Goal: Task Accomplishment & Management: Complete application form

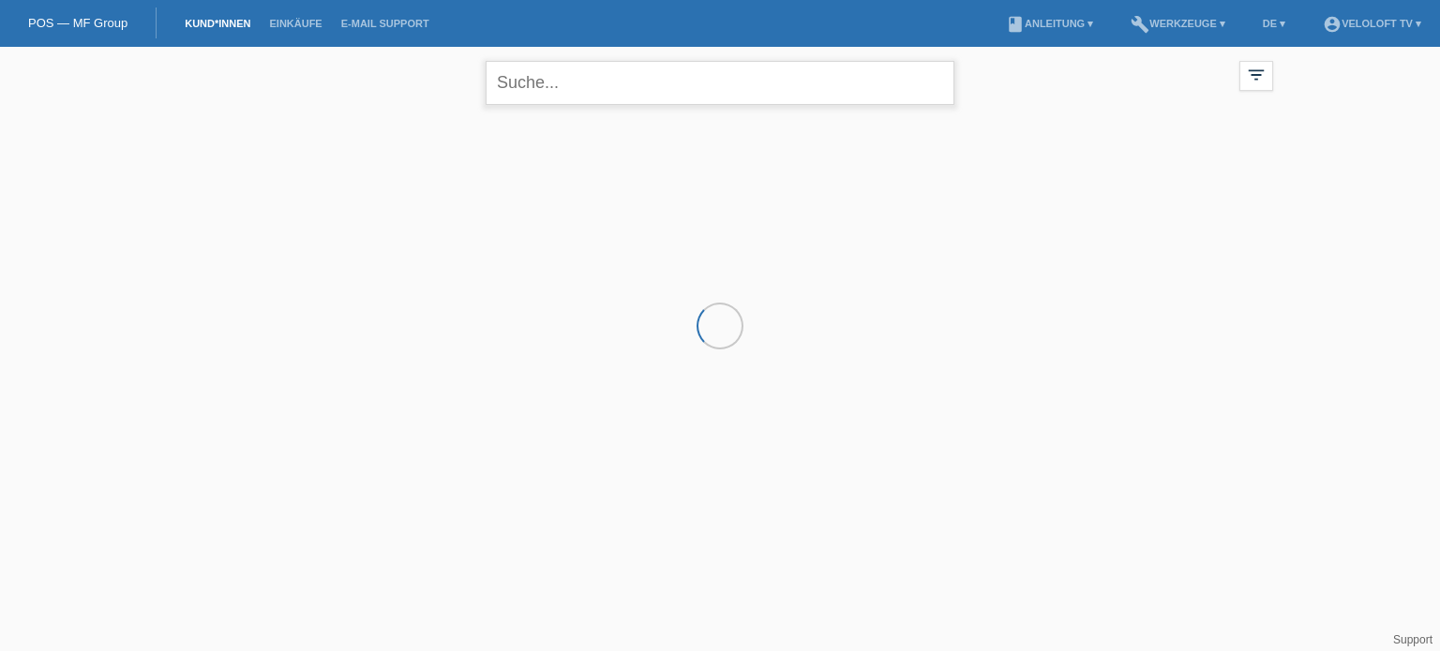
click at [531, 96] on input "text" at bounding box center [720, 83] width 469 height 44
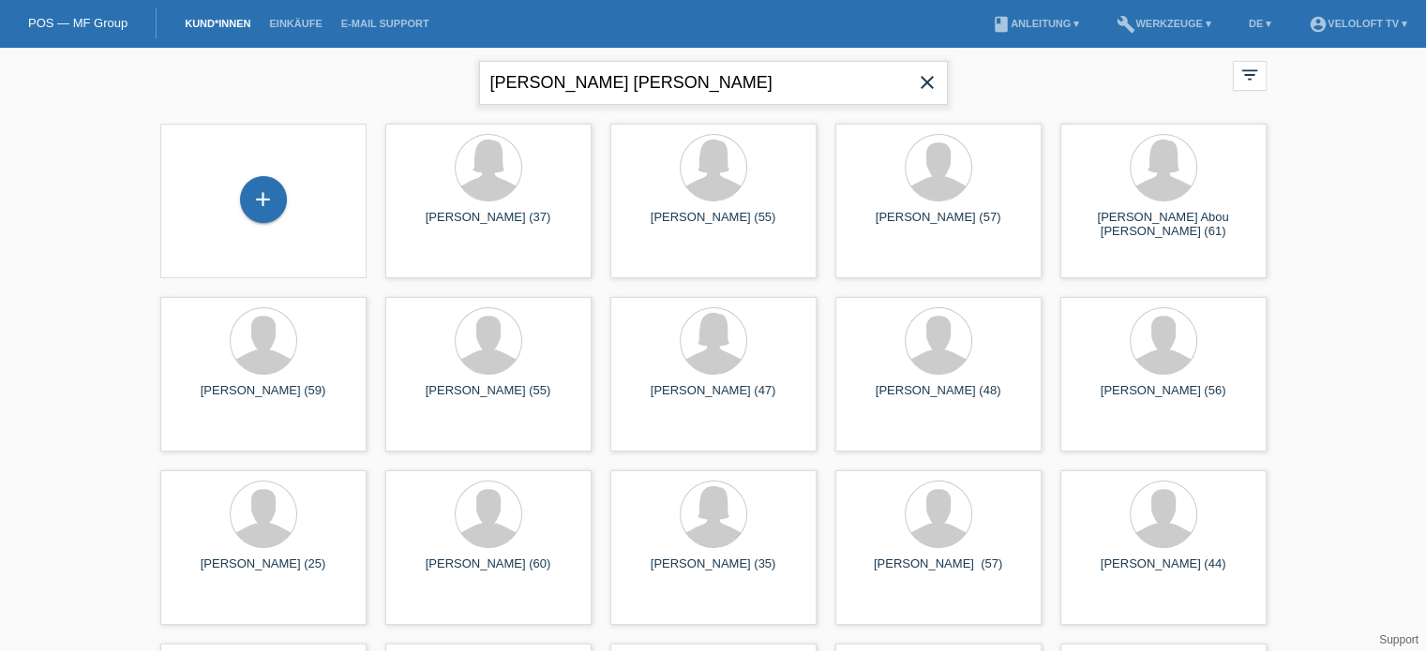
click at [519, 85] on input "Berndt Sven Mario" at bounding box center [713, 83] width 469 height 44
click at [649, 52] on div "Sven Mario close" at bounding box center [713, 80] width 469 height 67
click at [638, 82] on input "Sven Mario" at bounding box center [713, 83] width 469 height 44
paste input "Berndt"
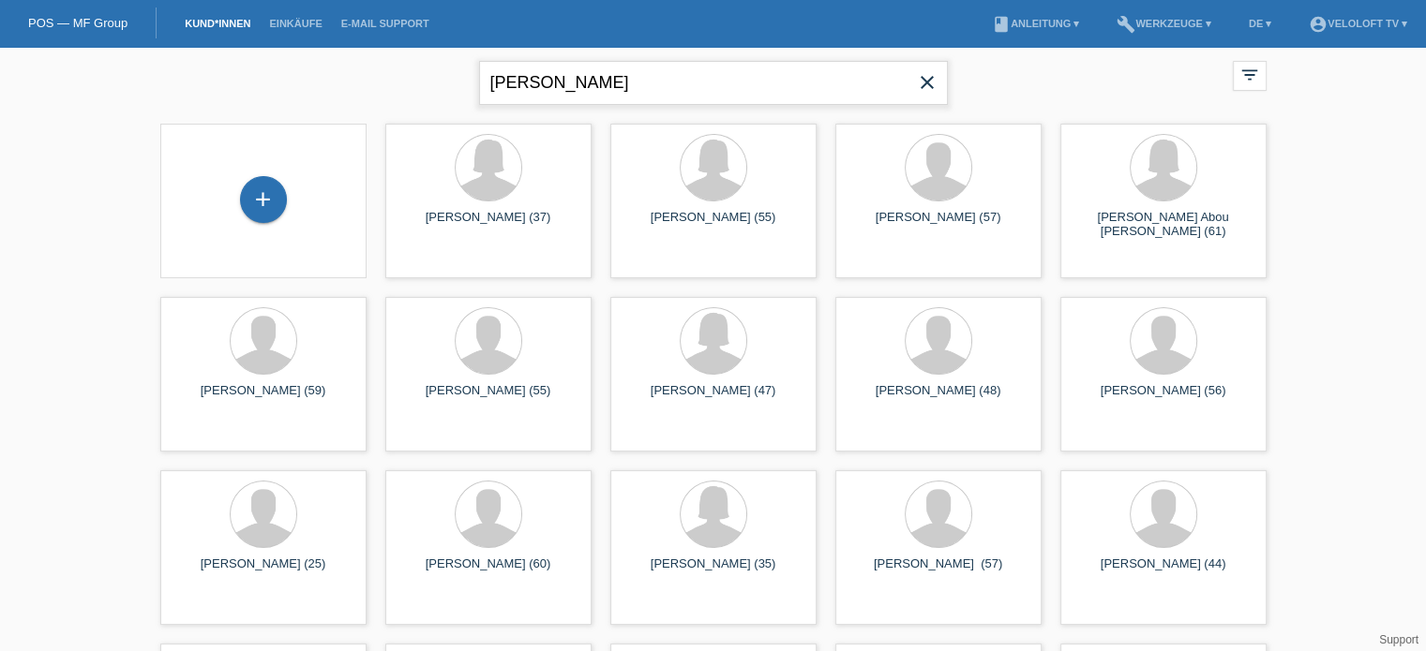
type input "[PERSON_NAME]"
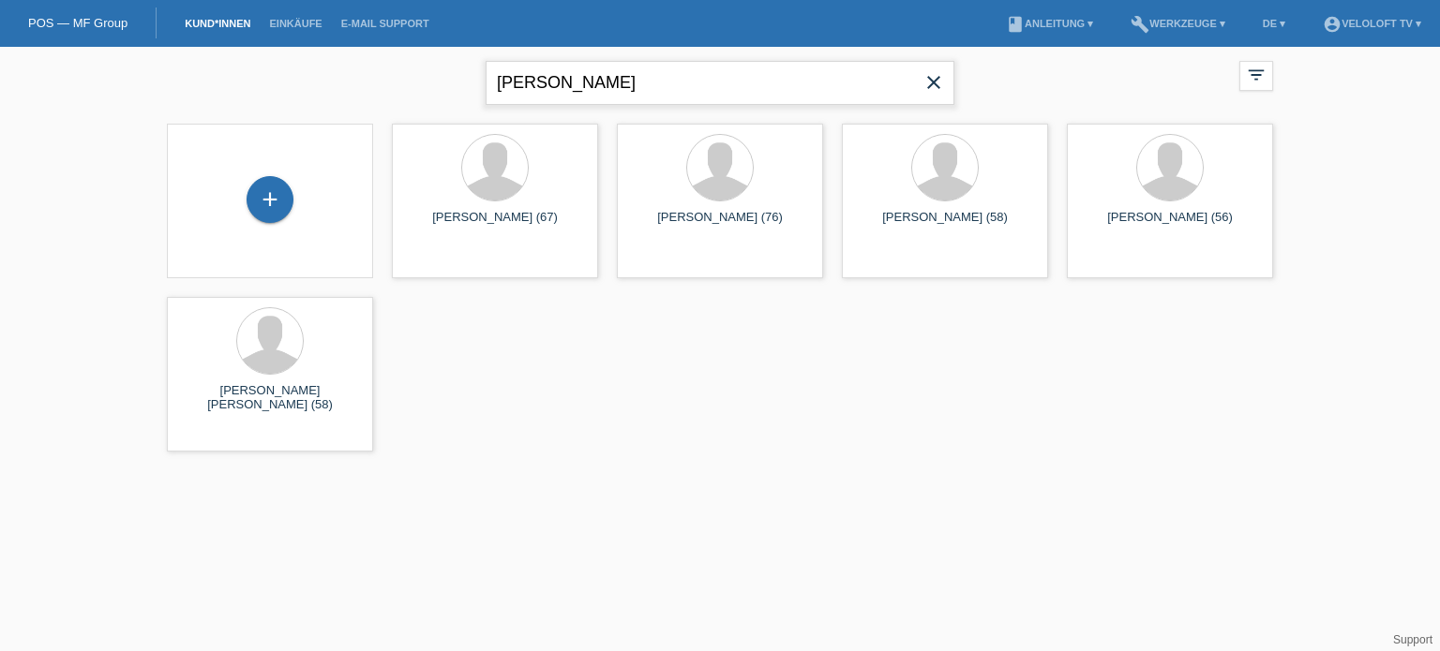
drag, startPoint x: 686, startPoint y: 85, endPoint x: 485, endPoint y: 102, distance: 202.2
click at [486, 102] on input "[PERSON_NAME]" at bounding box center [720, 83] width 469 height 44
click at [268, 206] on div "+" at bounding box center [270, 199] width 47 height 47
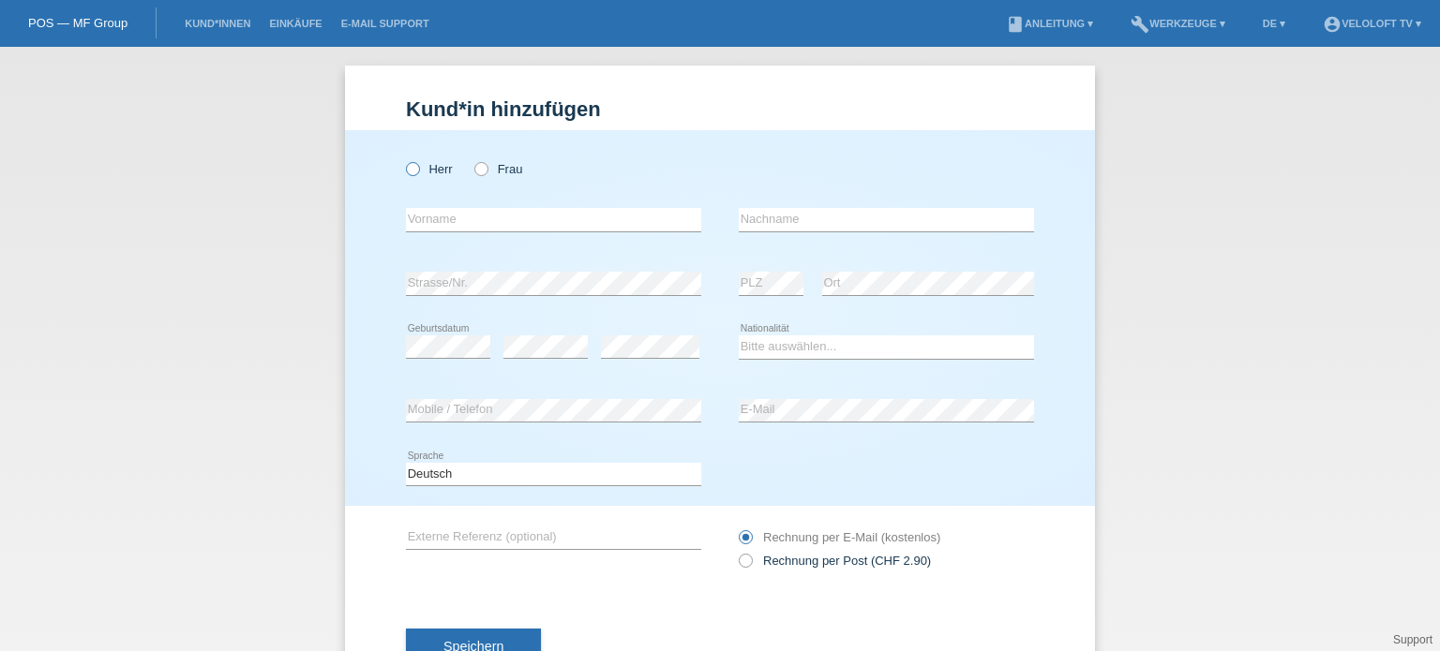
click at [403, 159] on icon at bounding box center [403, 159] width 0 height 0
click at [410, 172] on input "Herr" at bounding box center [412, 168] width 12 height 12
radio input "true"
click at [423, 220] on input "text" at bounding box center [553, 219] width 295 height 23
paste input "[PERSON_NAME]"
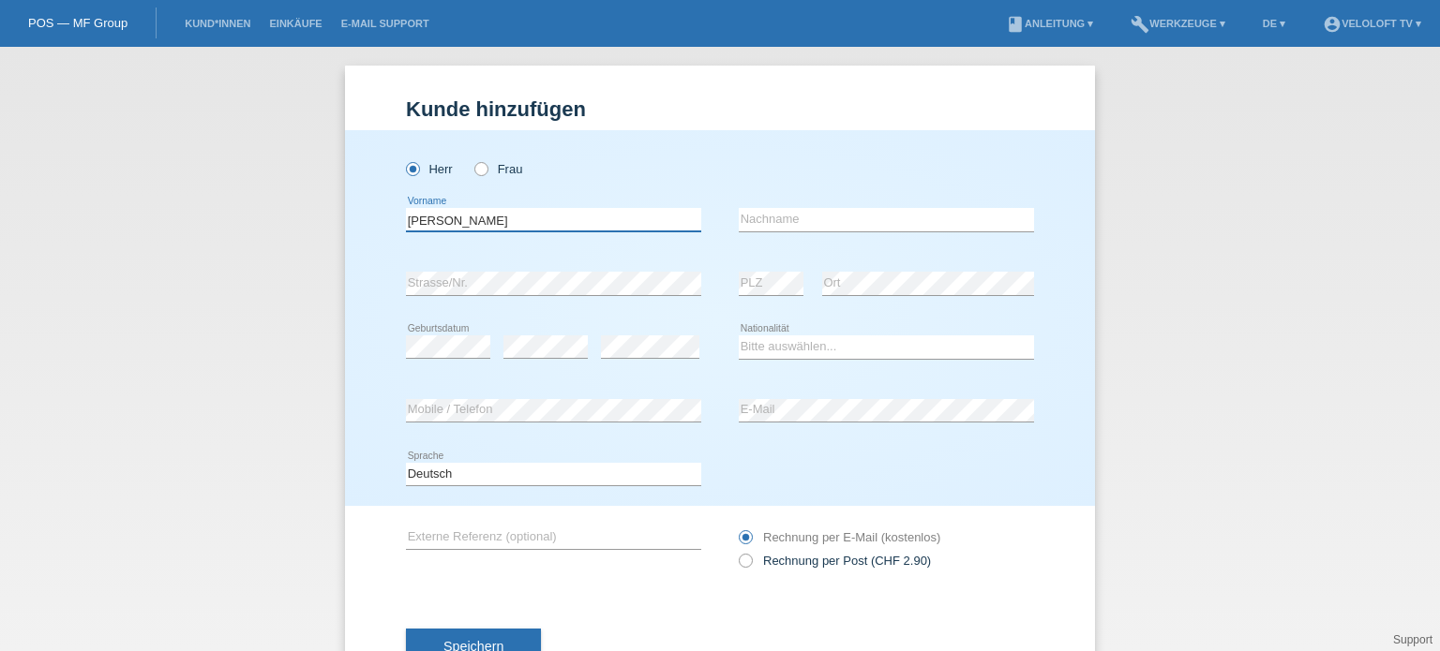
click at [486, 220] on input "[PERSON_NAME]" at bounding box center [553, 219] width 295 height 23
paste input "Sven Mario"
drag, startPoint x: 591, startPoint y: 224, endPoint x: 471, endPoint y: 229, distance: 119.1
click at [471, 229] on input "Sven Mario Sven Mario Berndt" at bounding box center [553, 219] width 295 height 23
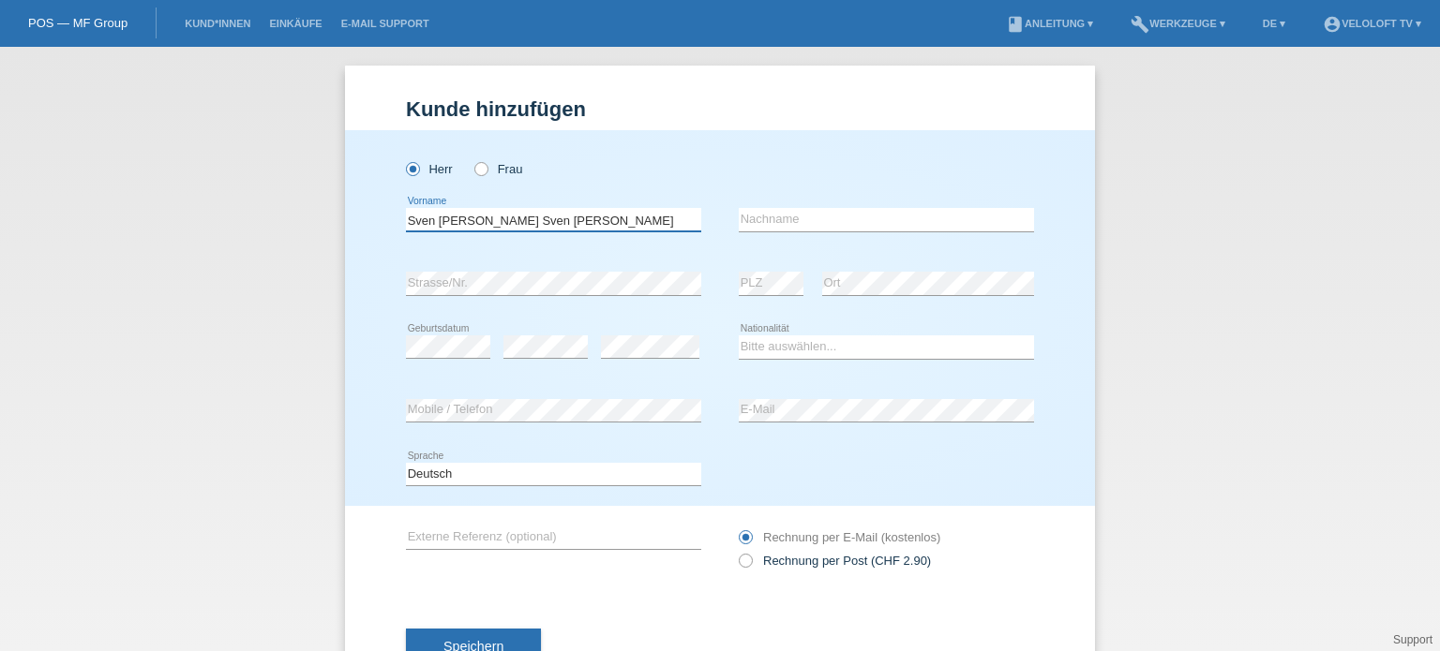
click at [549, 228] on input "Sven Mario Sven Mario Berndt" at bounding box center [553, 219] width 295 height 23
type input "Sven Mario Sven Mario"
click at [822, 218] on input "text" at bounding box center [886, 219] width 295 height 23
paste input "Berndt"
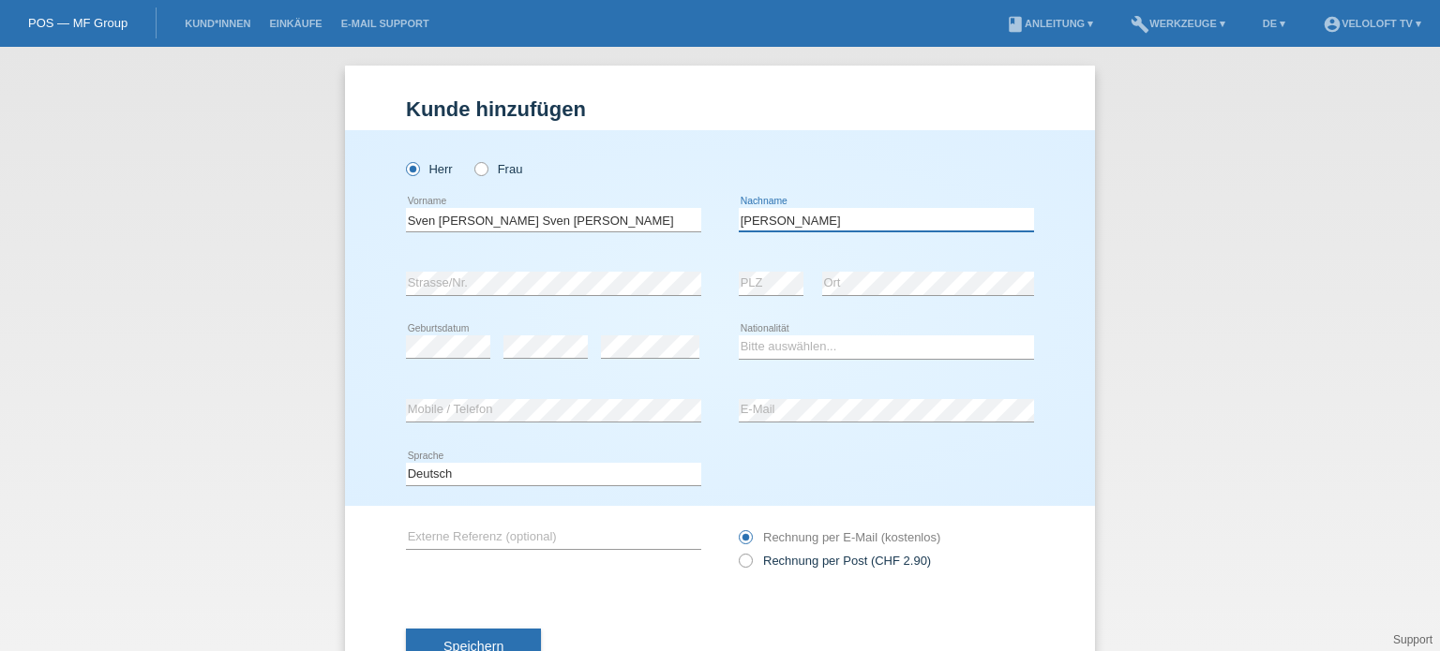
type input "Berndt"
drag, startPoint x: 554, startPoint y: 222, endPoint x: 471, endPoint y: 232, distance: 84.1
click at [471, 232] on div "Sven Mario Sven Mario error Vorname" at bounding box center [553, 220] width 295 height 64
type input "Sven Mario"
click at [521, 361] on div "error" at bounding box center [545, 348] width 84 height 64
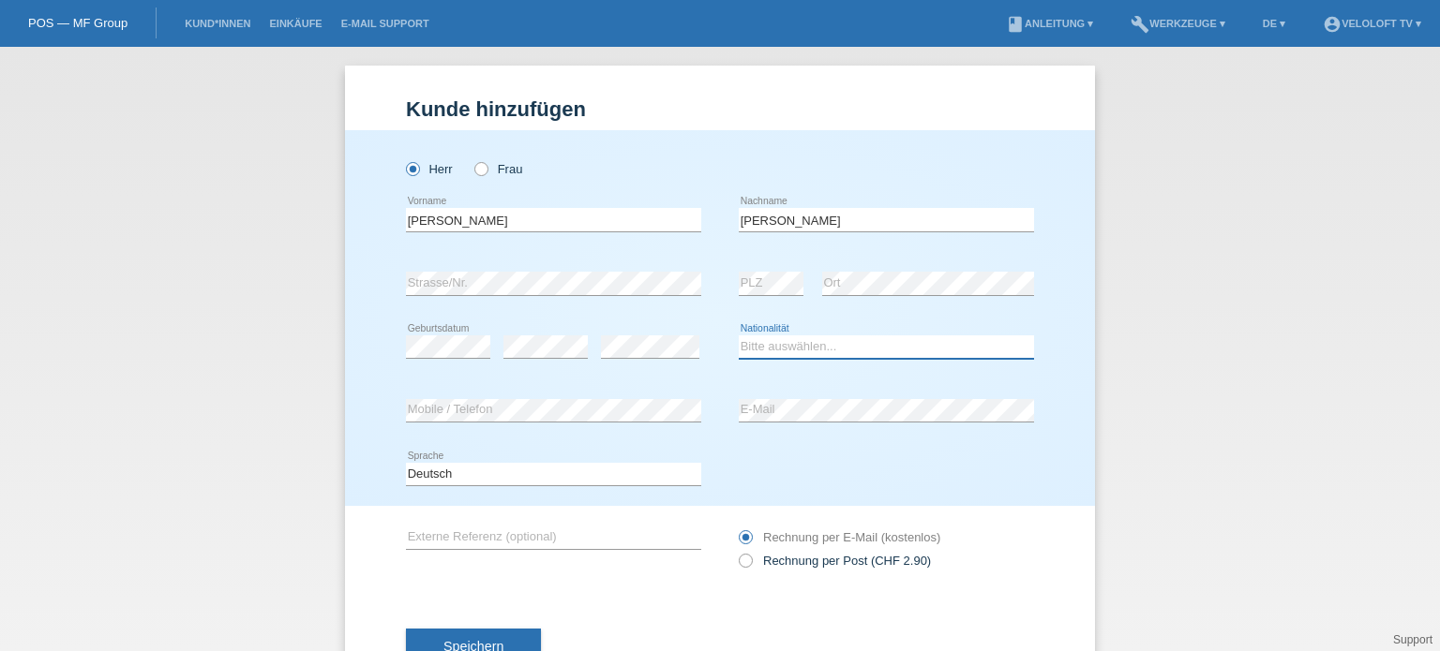
click at [813, 347] on select "Bitte auswählen... Schweiz Deutschland Liechtenstein Österreich ------------ Af…" at bounding box center [886, 347] width 295 height 22
select select "DE"
click at [739, 336] on select "Bitte auswählen... Schweiz Deutschland Liechtenstein Österreich ------------ Af…" at bounding box center [886, 347] width 295 height 22
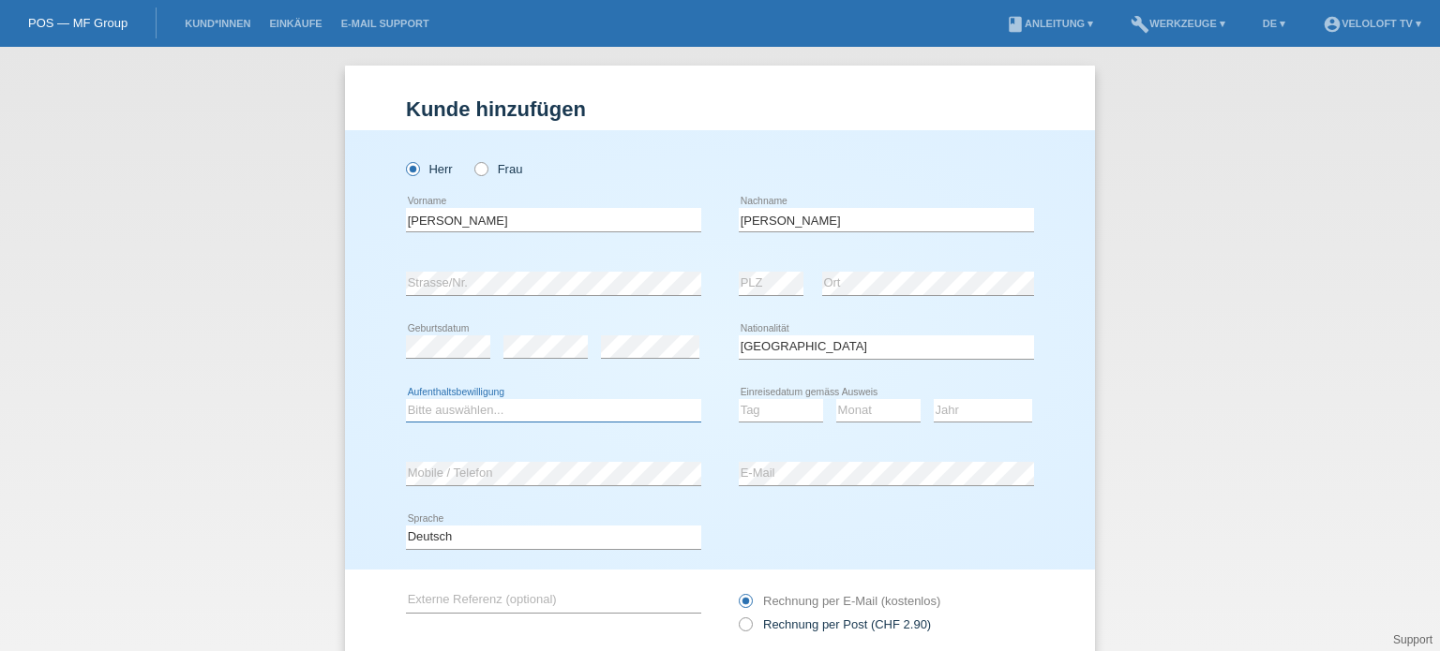
click at [480, 412] on select "Bitte auswählen... C B B - Flüchtlingsstatus Andere" at bounding box center [553, 410] width 295 height 22
select select "C"
click at [406, 399] on select "Bitte auswählen... C B B - Flüchtlingsstatus Andere" at bounding box center [553, 410] width 295 height 22
click at [761, 418] on select "Tag 01 02 03 04 05 06 07 08 09 10 11" at bounding box center [781, 410] width 84 height 22
click at [966, 410] on select "Jahr 2025 2024 2023 2022 2021 2020 2019 2018 2017 2016 2015 2014 2013 2012 2011…" at bounding box center [983, 410] width 98 height 22
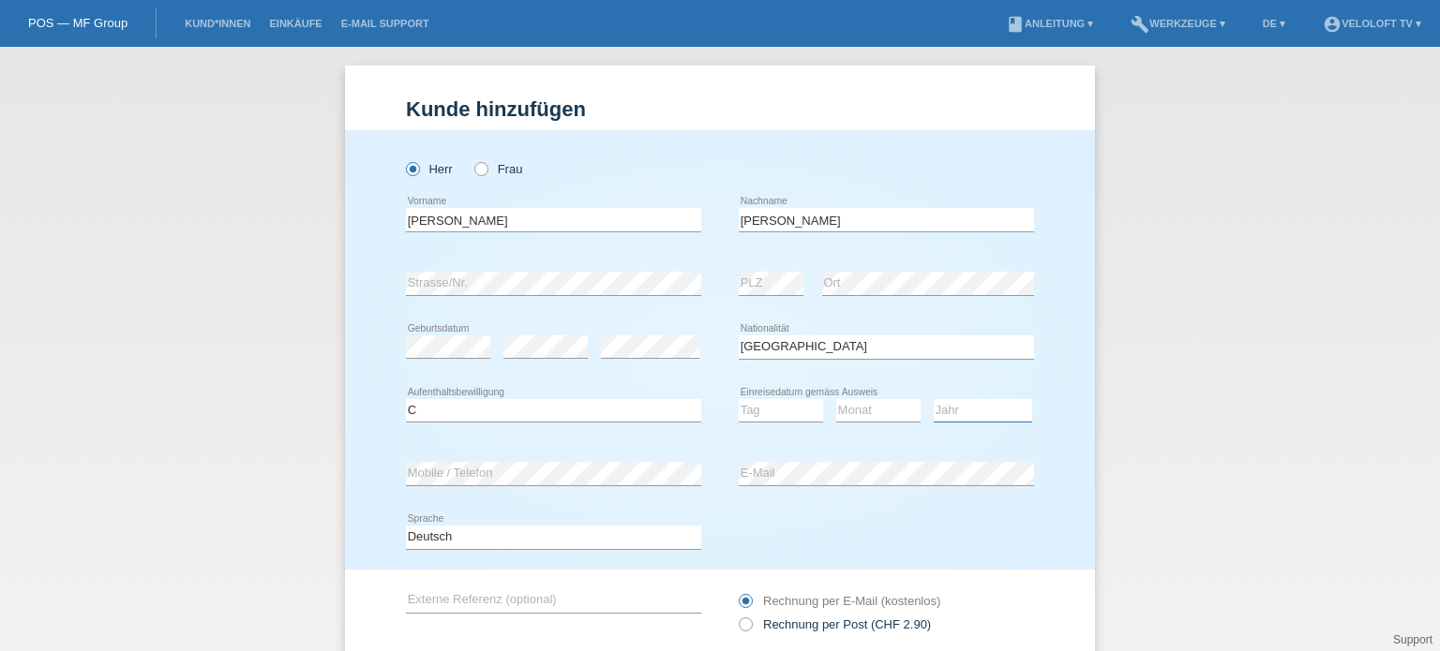
select select "2006"
click at [934, 399] on select "Jahr 2025 2024 2023 2022 2021 2020 2019 2018 2017 2016 2015 2014 2013 2012 2011…" at bounding box center [983, 410] width 98 height 22
click at [791, 412] on select "Tag 01 02 03 04 05 06 07 08 09 10 11" at bounding box center [781, 410] width 84 height 22
select select "10"
click at [739, 399] on select "Tag 01 02 03 04 05 06 07 08 09 10 11" at bounding box center [781, 410] width 84 height 22
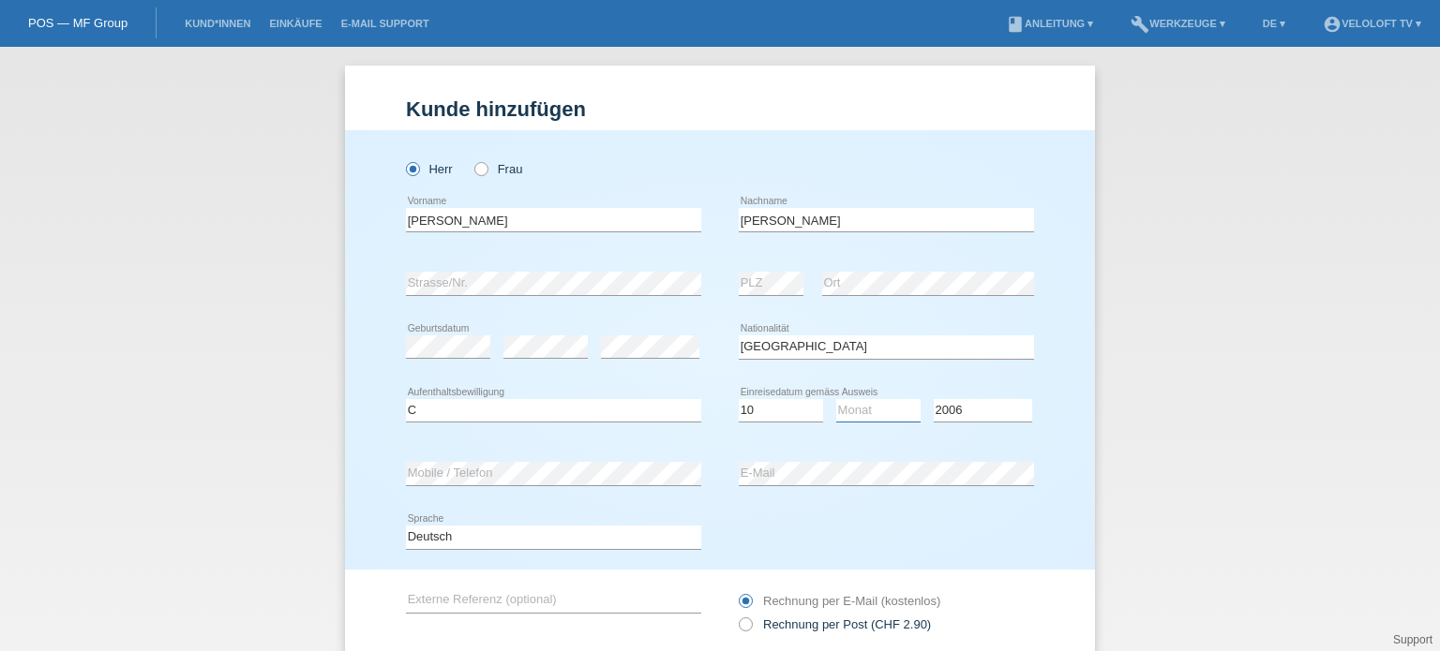
click at [866, 408] on select "Monat 01 02 03 04 05 06 07 08 09 10 11" at bounding box center [878, 410] width 84 height 22
select select "04"
click at [836, 399] on select "Monat 01 02 03 04 05 06 07 08 09 10 11" at bounding box center [878, 410] width 84 height 22
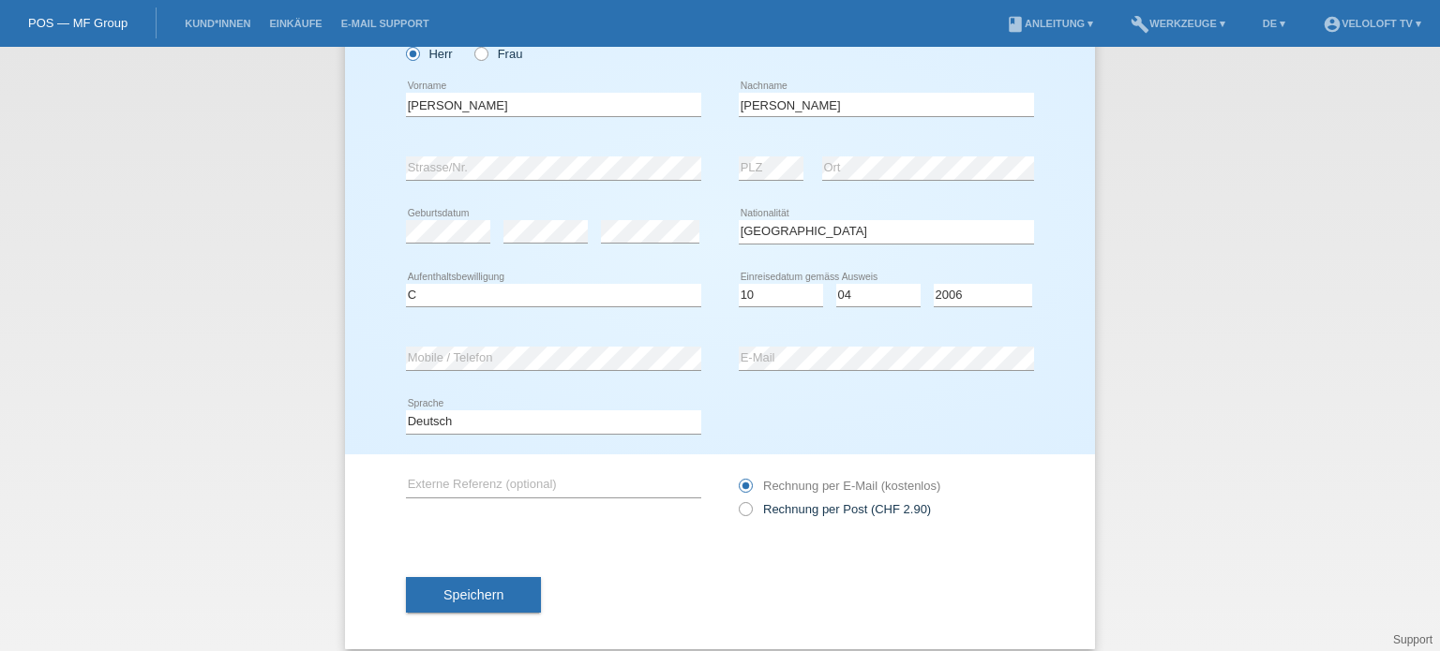
scroll to position [131, 0]
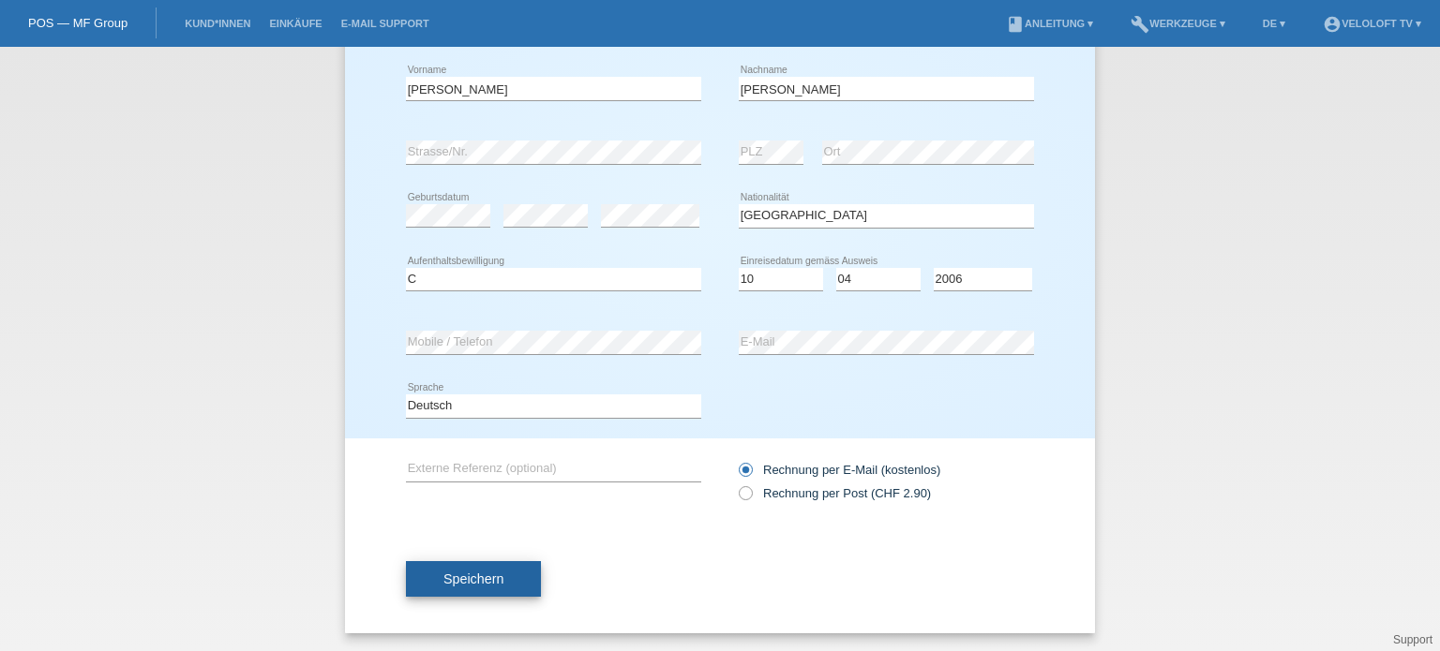
click at [470, 577] on span "Speichern" at bounding box center [473, 579] width 60 height 15
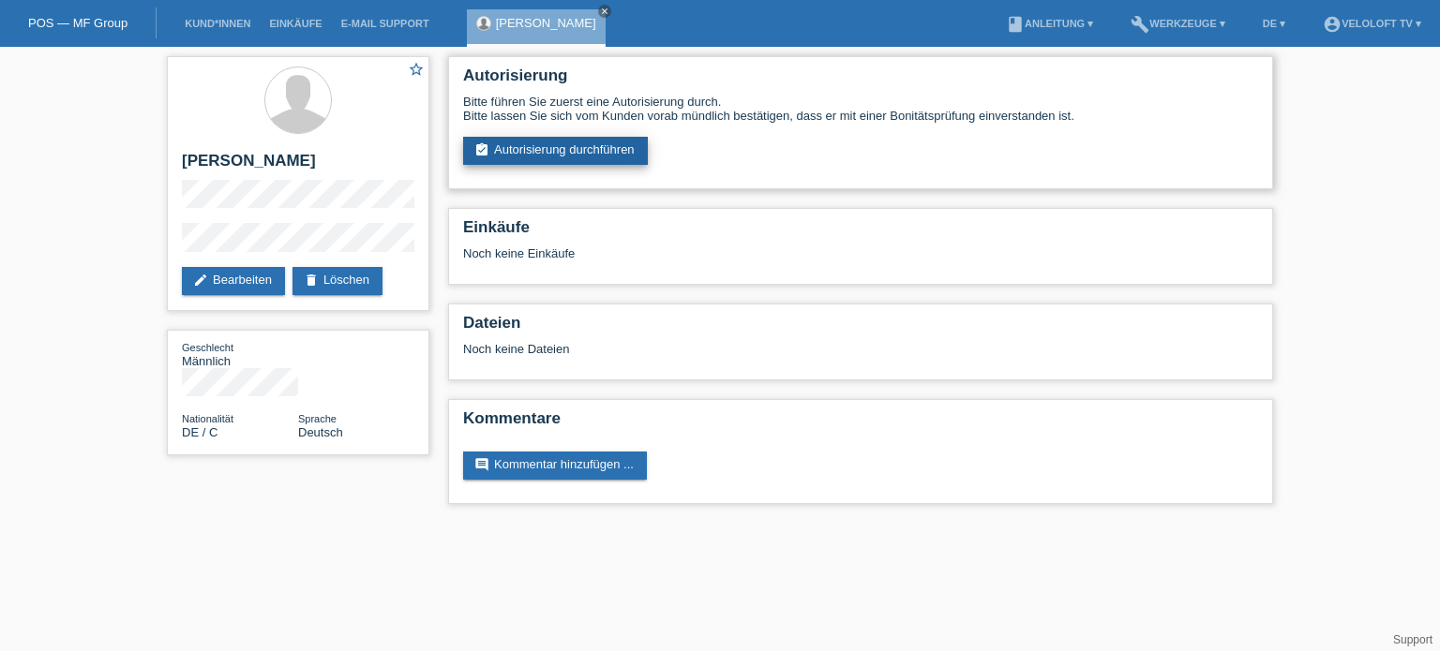
click at [581, 151] on link "assignment_turned_in Autorisierung durchführen" at bounding box center [555, 151] width 185 height 28
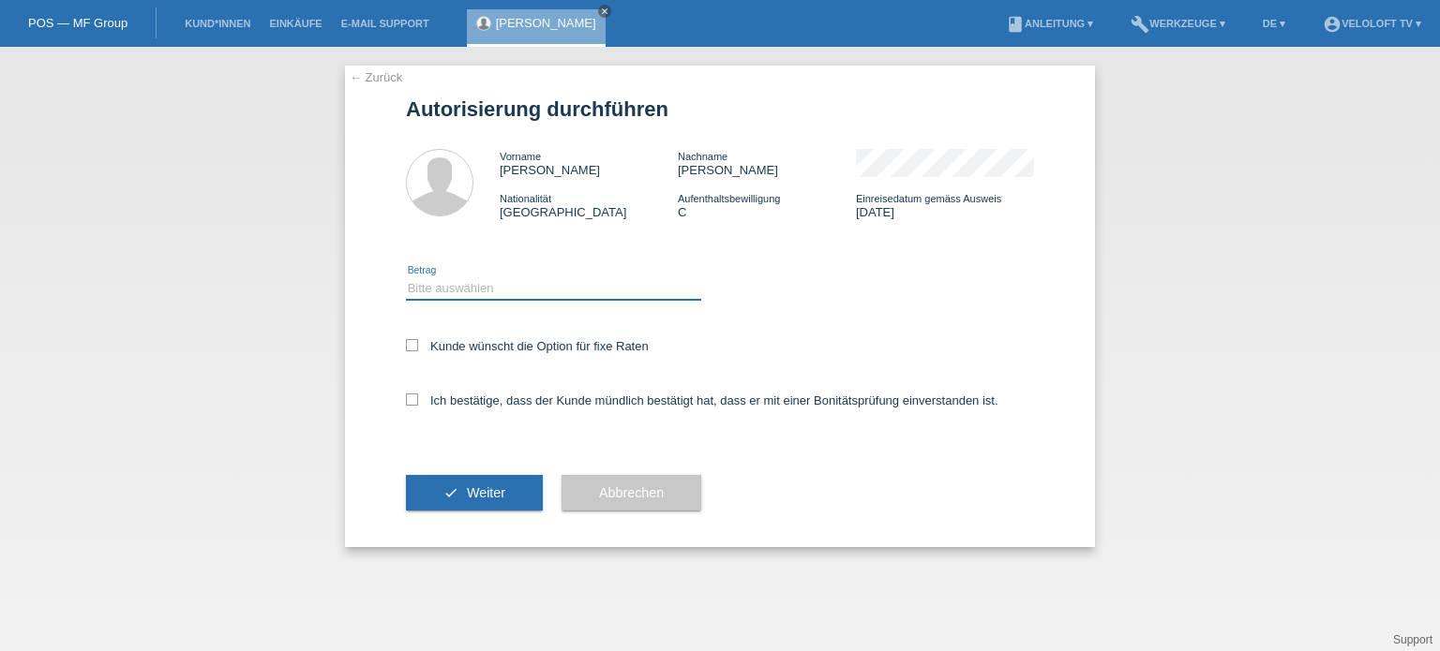
click at [433, 292] on select "Bitte auswählen CHF 1.00 - CHF 499.00 CHF 500.00 - CHF 1'999.00 CHF 2'000.00 - …" at bounding box center [553, 288] width 295 height 22
select select "2"
click at [406, 277] on select "Bitte auswählen CHF 1.00 - CHF 499.00 CHF 500.00 - CHF 1'999.00 CHF 2'000.00 - …" at bounding box center [553, 288] width 295 height 22
click at [412, 348] on icon at bounding box center [412, 345] width 12 height 12
click at [412, 348] on input "Kunde wünscht die Option für fixe Raten" at bounding box center [412, 345] width 12 height 12
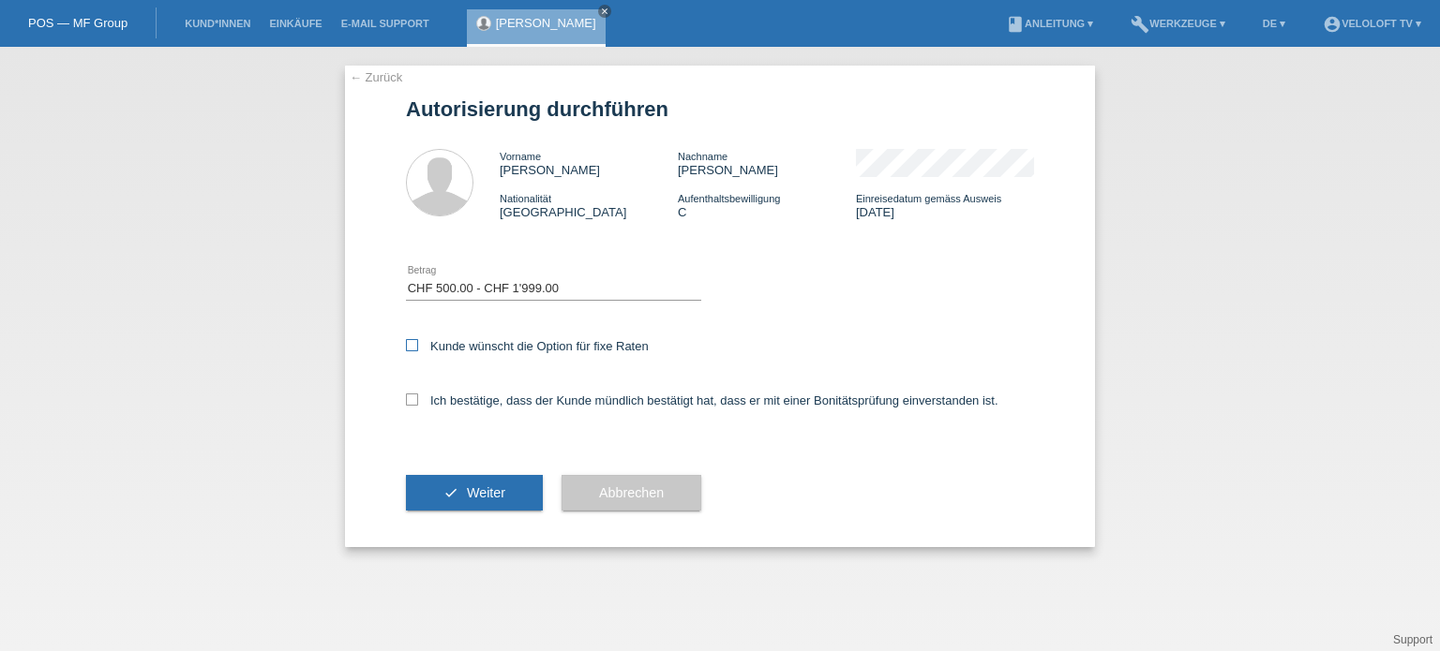
checkbox input "true"
click at [408, 397] on icon at bounding box center [412, 400] width 12 height 12
click at [408, 397] on input "Ich bestätige, dass der Kunde mündlich bestätigt hat, dass er mit einer Bonität…" at bounding box center [412, 400] width 12 height 12
checkbox input "true"
click at [471, 490] on span "Weiter" at bounding box center [486, 493] width 38 height 15
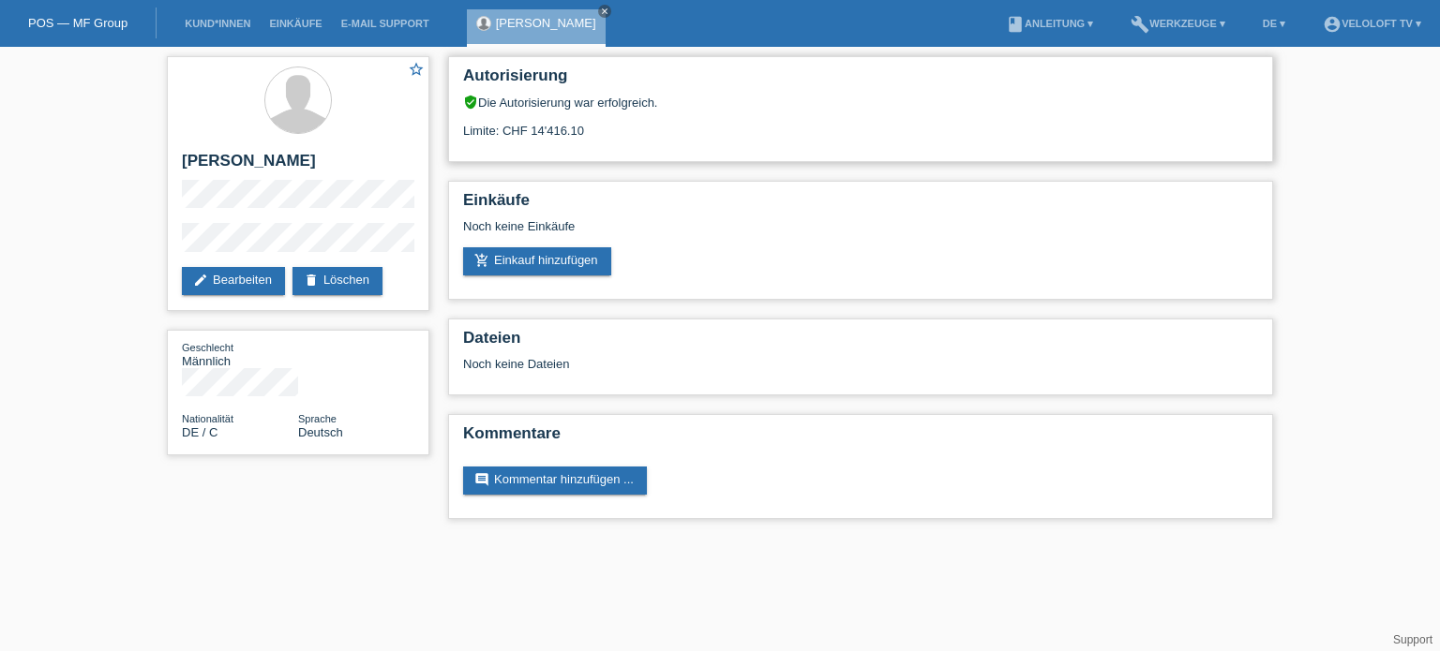
click at [808, 127] on div "Limite: CHF 14'416.10" at bounding box center [860, 124] width 795 height 28
click at [104, 149] on div "star_border Sven Mario Berndt edit Bearbeiten delete Löschen Geschlecht Männlic…" at bounding box center [720, 292] width 1440 height 491
drag, startPoint x: 177, startPoint y: 159, endPoint x: 375, endPoint y: 158, distance: 197.8
click at [375, 158] on div "star_border Sven Mario Berndt edit Bearbeiten delete Löschen" at bounding box center [298, 183] width 262 height 255
click at [184, 83] on div at bounding box center [298, 102] width 232 height 70
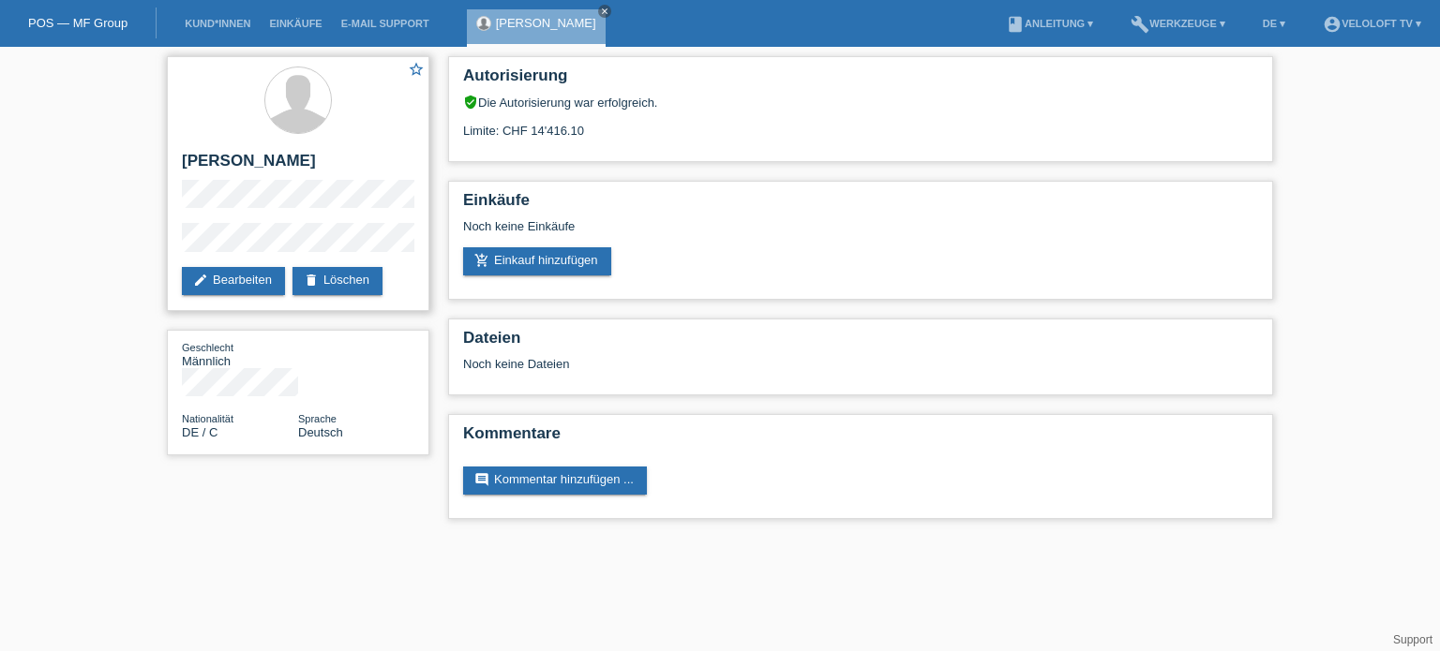
drag, startPoint x: 185, startPoint y: 160, endPoint x: 348, endPoint y: 168, distance: 163.3
click at [348, 168] on h2 "[PERSON_NAME]" at bounding box center [298, 166] width 232 height 28
copy h2 "[PERSON_NAME]"
click at [204, 232] on div "star_border Sven Mario Berndt edit Bearbeiten delete Löschen" at bounding box center [298, 183] width 262 height 255
drag, startPoint x: 297, startPoint y: 221, endPoint x: 173, endPoint y: 251, distance: 127.3
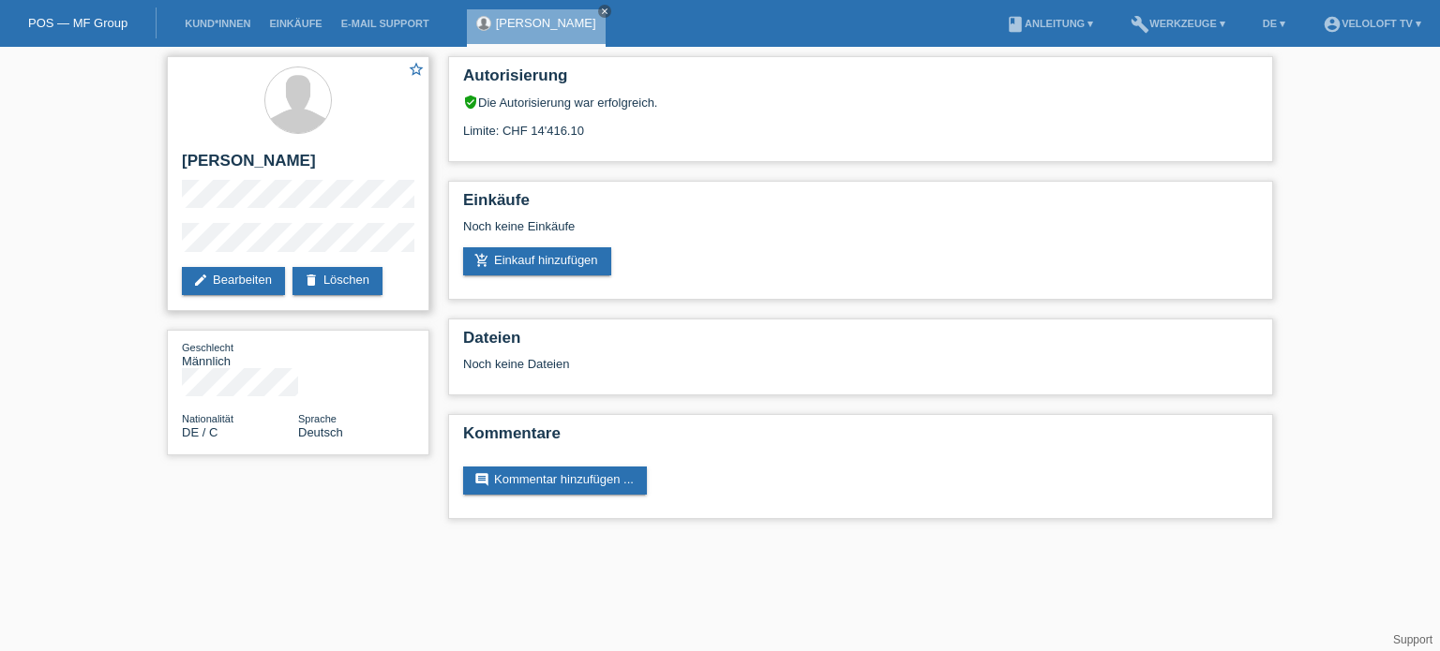
click at [173, 251] on div "star_border Sven Mario Berndt edit Bearbeiten delete Löschen" at bounding box center [298, 183] width 262 height 255
drag, startPoint x: 607, startPoint y: 130, endPoint x: 529, endPoint y: 134, distance: 78.8
click at [529, 134] on div "Limite: CHF 14'416.10" at bounding box center [860, 124] width 795 height 28
copy div "14'416.10"
drag, startPoint x: 350, startPoint y: 166, endPoint x: 178, endPoint y: 172, distance: 171.6
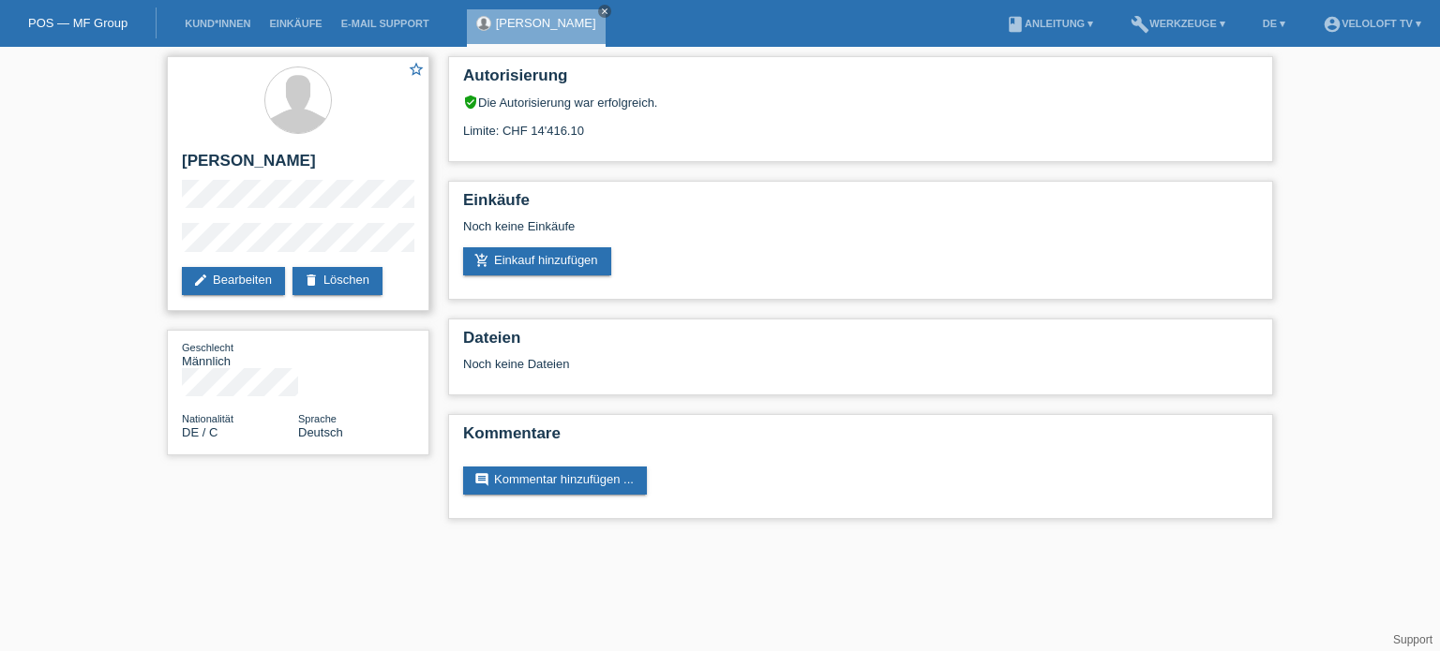
click at [178, 172] on div "star_border Sven Mario Berndt edit Bearbeiten delete Löschen" at bounding box center [298, 183] width 262 height 255
copy h2 "[PERSON_NAME]"
click at [555, 262] on link "add_shopping_cart Einkauf hinzufügen" at bounding box center [537, 261] width 148 height 28
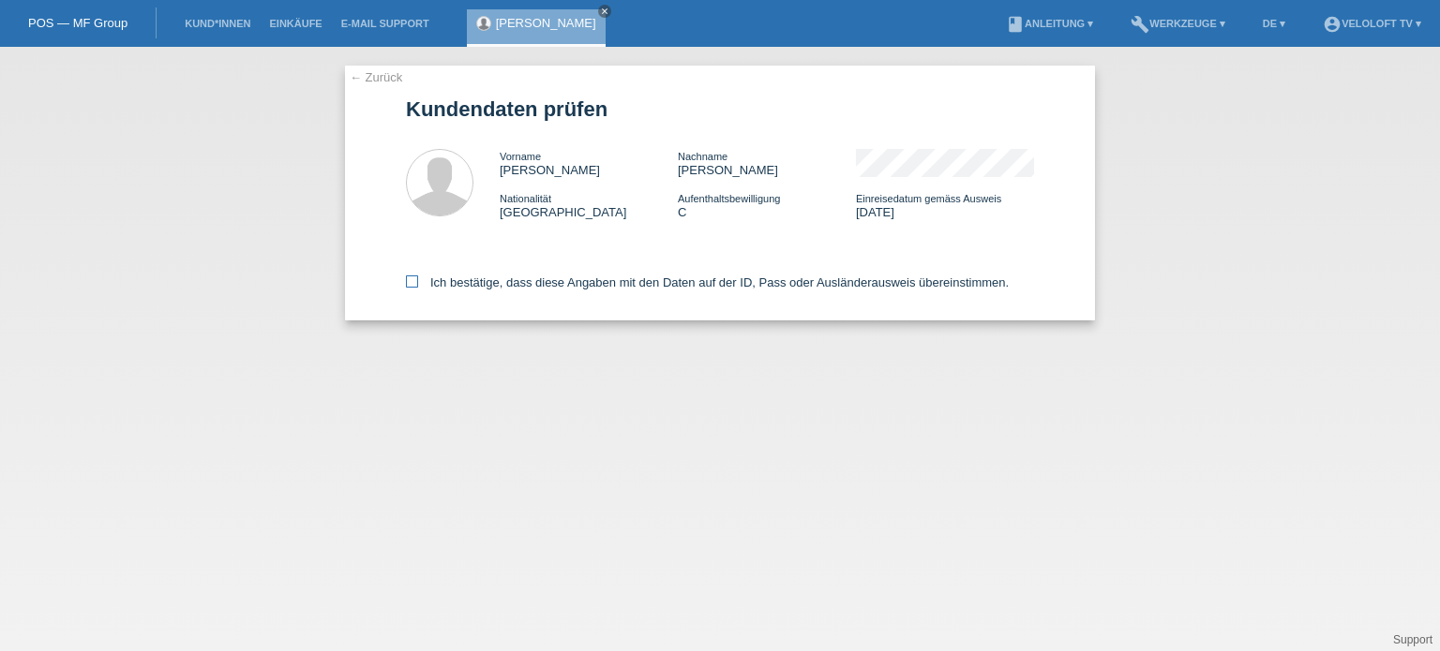
click at [414, 287] on icon at bounding box center [412, 282] width 12 height 12
click at [414, 287] on input "Ich bestätige, dass diese Angaben mit den Daten auf der ID, Pass oder Ausländer…" at bounding box center [412, 282] width 12 height 12
checkbox input "true"
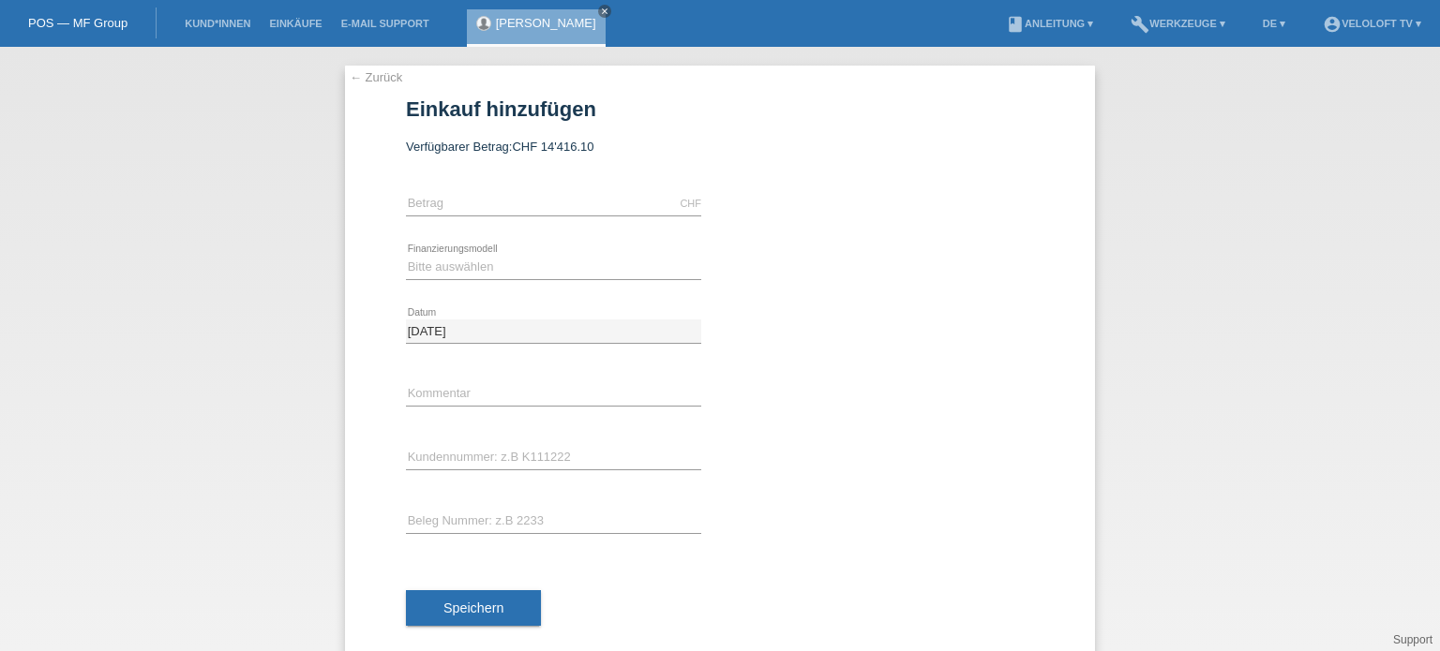
click at [461, 189] on div "CHF error [GEOGRAPHIC_DATA]" at bounding box center [553, 204] width 295 height 64
click at [461, 209] on input "text" at bounding box center [553, 203] width 295 height 23
type input "1490.00"
click at [452, 272] on select "Bitte auswählen Fixe Raten Kauf auf Rechnung mit Teilzahlungsoption" at bounding box center [553, 267] width 295 height 22
select select "77"
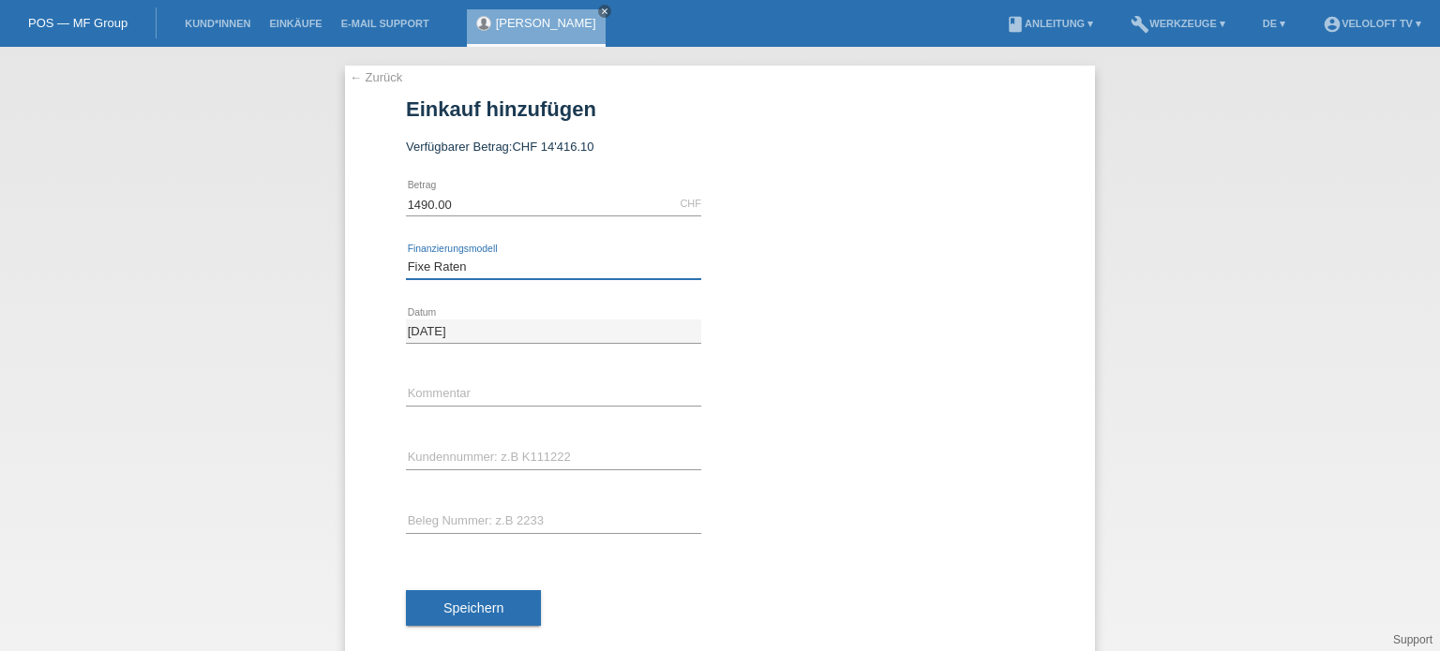
click at [406, 256] on select "Bitte auswählen Fixe Raten Kauf auf Rechnung mit Teilzahlungsoption" at bounding box center [553, 267] width 295 height 22
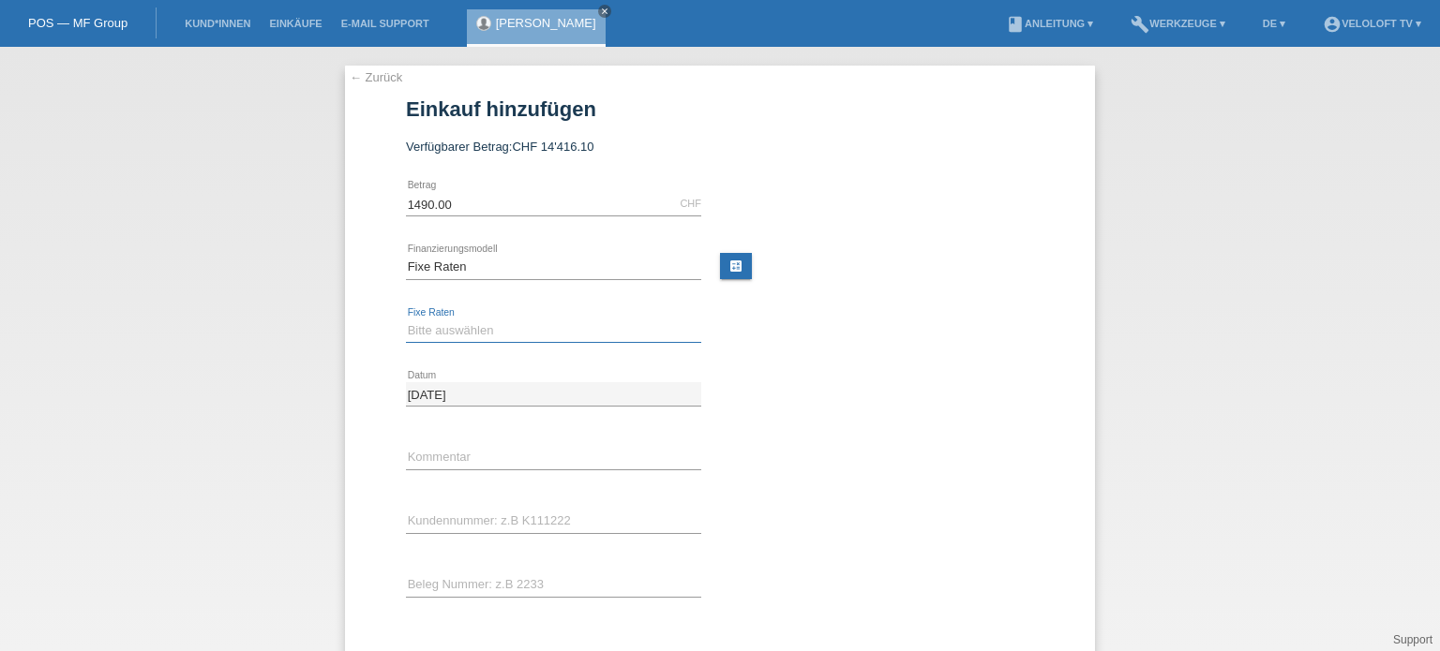
click at [424, 337] on select "Bitte auswählen 4 Raten 5 Raten 6 Raten 7 Raten 8 Raten 9 Raten 10 Raten 11 Rat…" at bounding box center [553, 331] width 295 height 22
select select "202"
click at [406, 320] on select "Bitte auswählen 4 Raten 5 Raten 6 Raten 7 Raten 8 Raten 9 Raten 10 Raten 11 Rat…" at bounding box center [553, 331] width 295 height 22
click at [414, 456] on input "text" at bounding box center [553, 457] width 295 height 23
type input "[DOMAIN_NAME]"
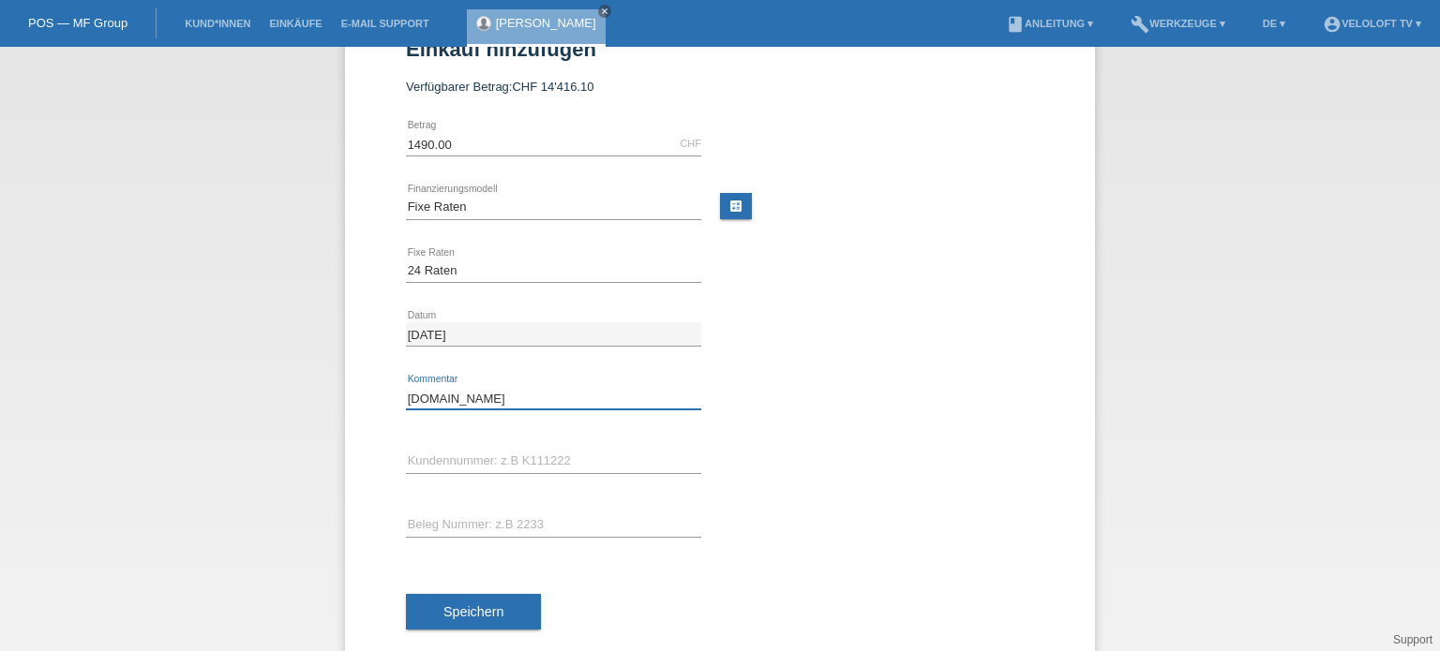
scroll to position [92, 0]
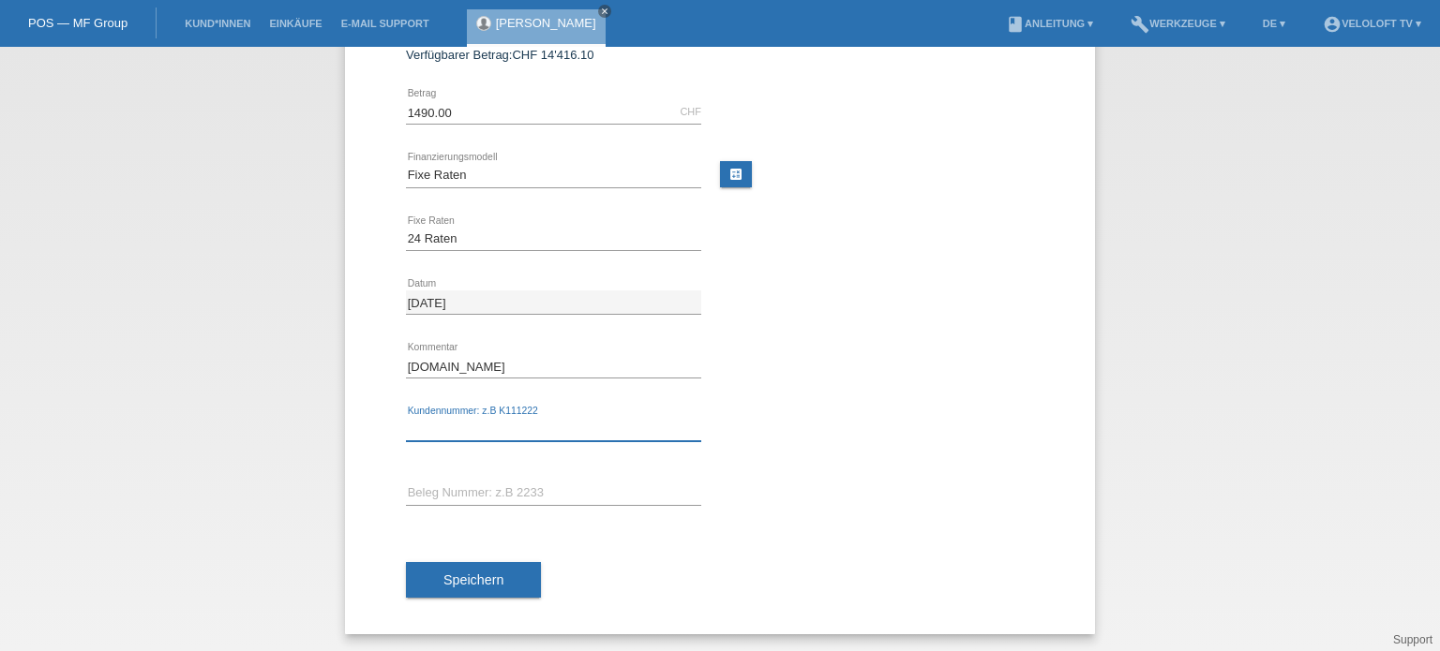
click at [426, 434] on input "text" at bounding box center [553, 429] width 295 height 23
type input "C165059"
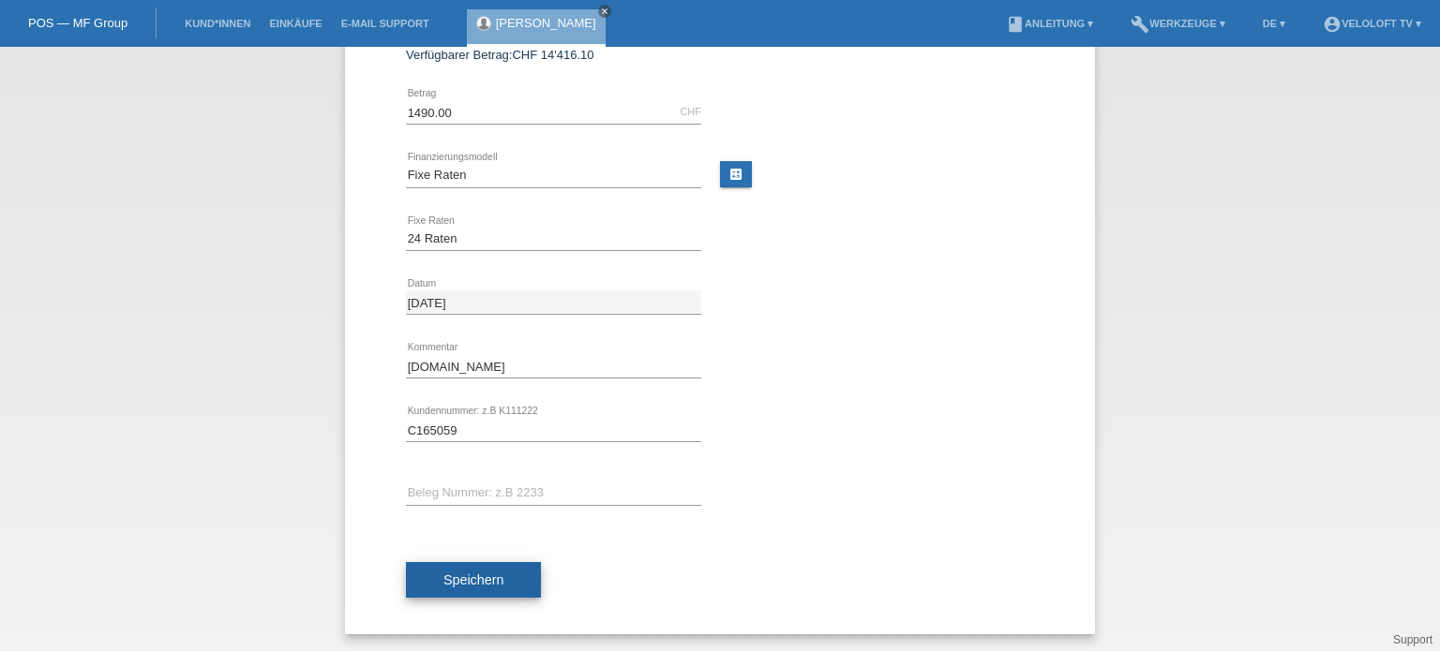
click at [477, 576] on span "Speichern" at bounding box center [473, 580] width 60 height 15
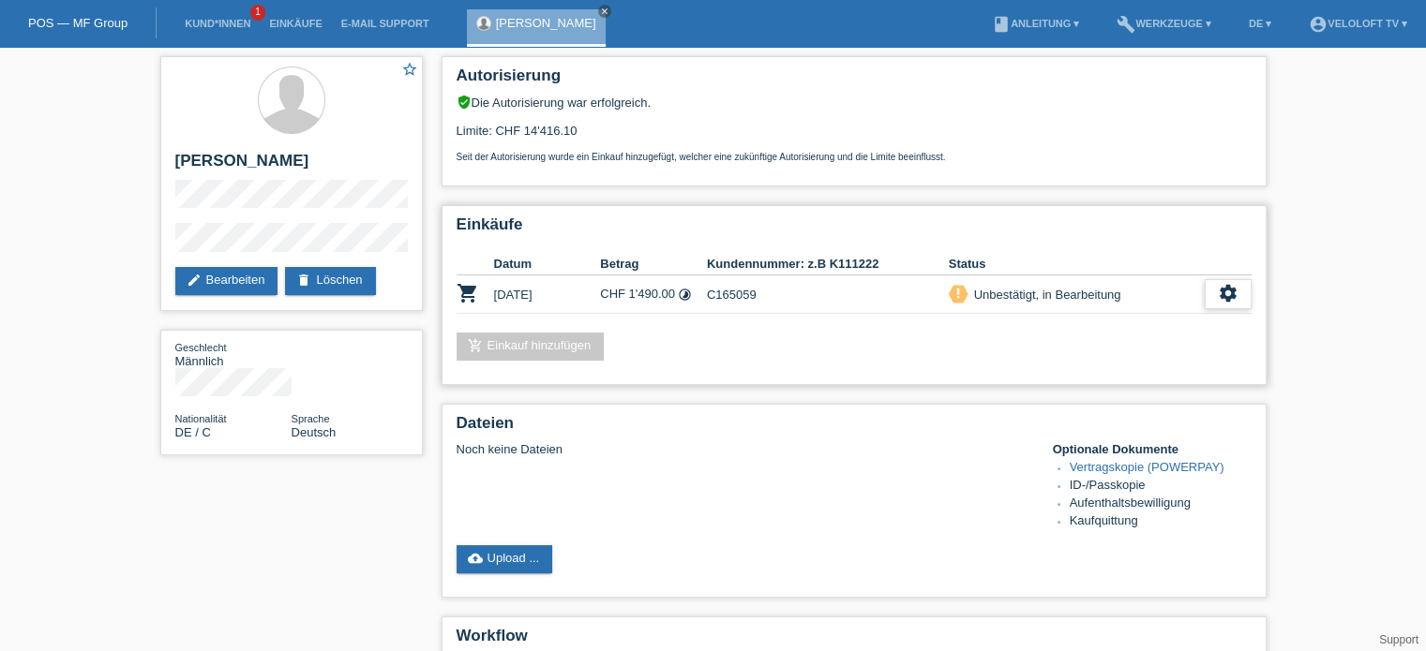
click at [1230, 291] on icon "settings" at bounding box center [1228, 293] width 21 height 21
click at [1223, 299] on icon "settings" at bounding box center [1228, 293] width 21 height 21
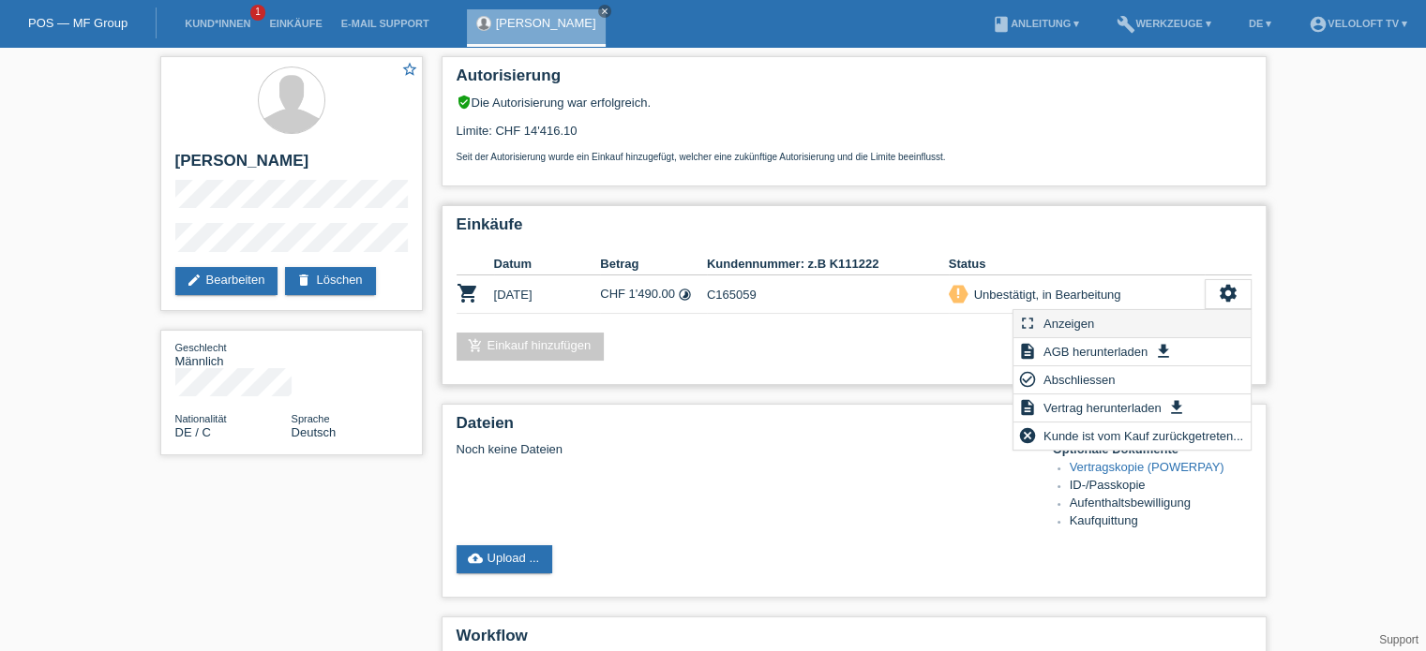
click at [1089, 318] on span "Anzeigen" at bounding box center [1068, 323] width 56 height 22
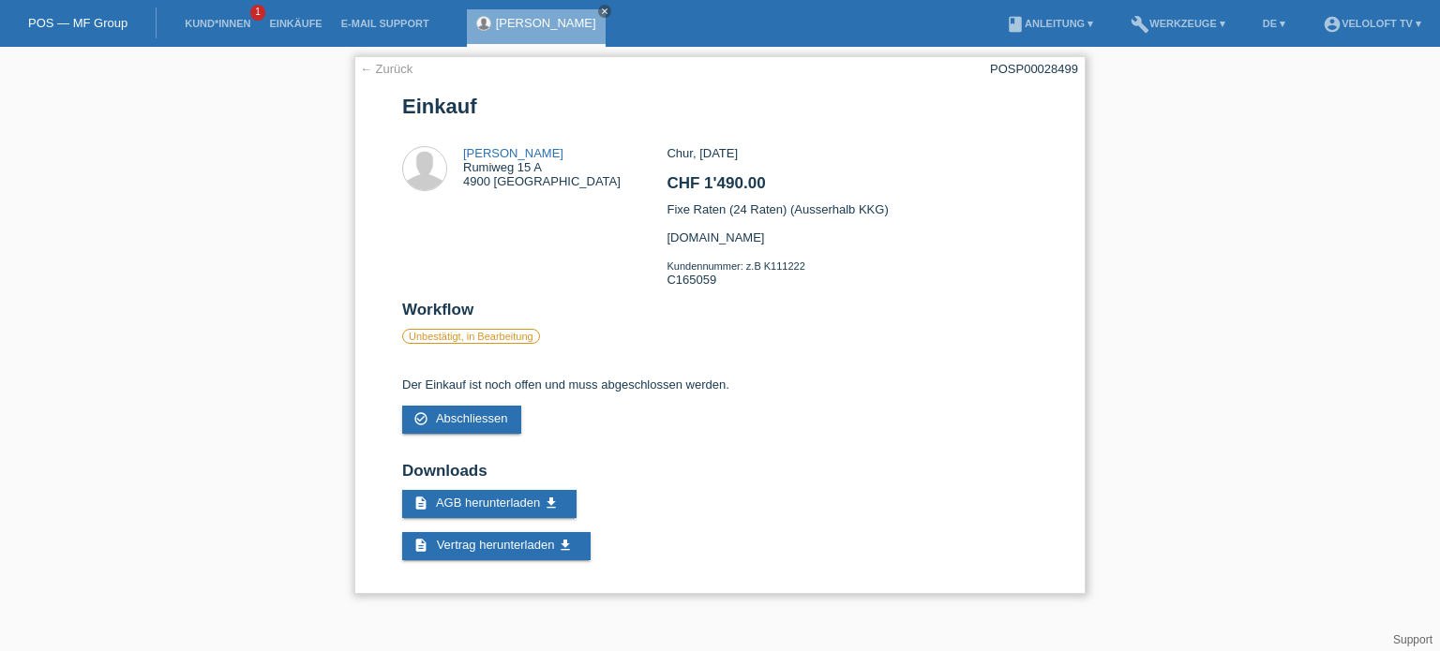
drag, startPoint x: 715, startPoint y: 286, endPoint x: 642, endPoint y: 278, distance: 73.5
click at [642, 278] on div "Sven Mario Berndt Rumiweg 15 A 4900 Langenthal Chur, 09.10.2025 CHF 1'490.00" at bounding box center [720, 223] width 636 height 155
click at [514, 340] on label "Unbestätigt, in Bearbeitung" at bounding box center [471, 336] width 138 height 15
drag, startPoint x: 726, startPoint y: 281, endPoint x: 651, endPoint y: 281, distance: 75.9
click at [651, 281] on div "Sven Mario Berndt Rumiweg 15 A 4900 Langenthal Chur, 09.10.2025 CHF 1'490.00" at bounding box center [720, 223] width 636 height 155
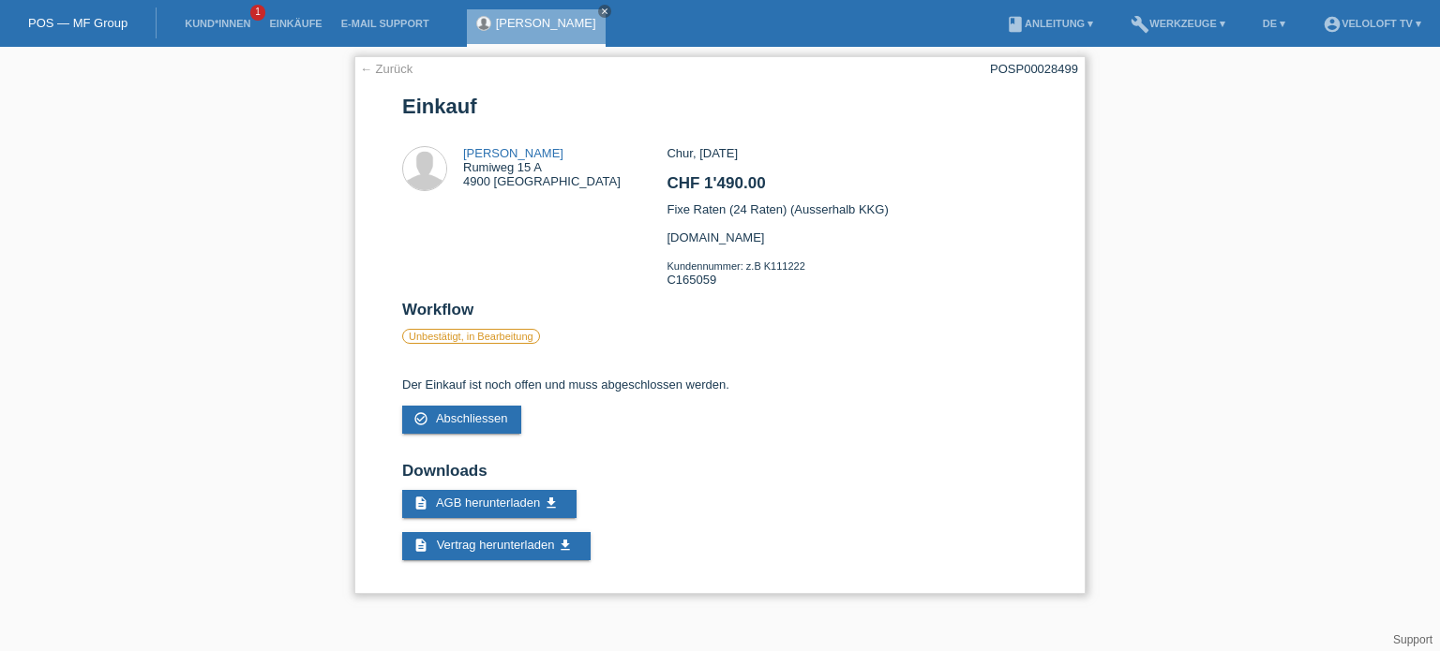
click at [709, 452] on div "← Zurück POSP00028499 Einkauf Sven Mario Berndt Rumiweg 15 A 4900 Langenthal CH…" at bounding box center [719, 325] width 731 height 538
click at [373, 65] on link "← Zurück" at bounding box center [386, 69] width 52 height 14
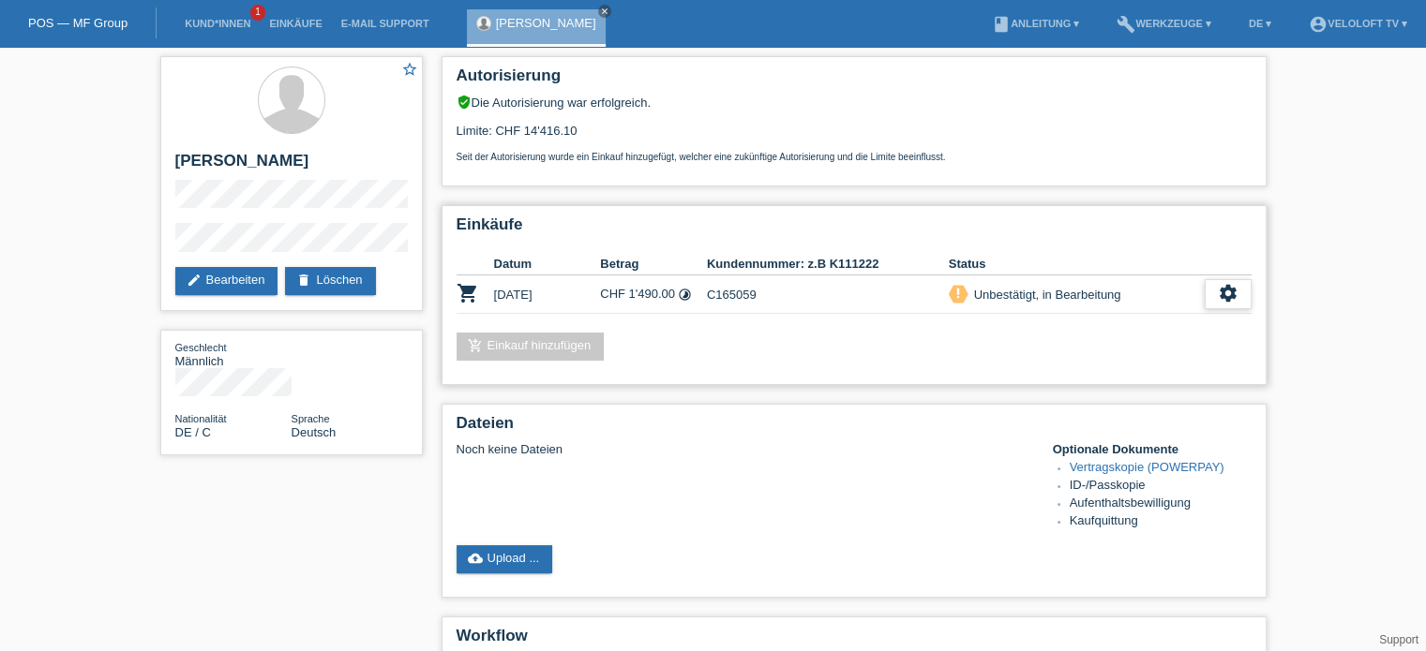
click at [1232, 301] on icon "settings" at bounding box center [1228, 293] width 21 height 21
click at [1235, 293] on icon "settings" at bounding box center [1228, 293] width 21 height 21
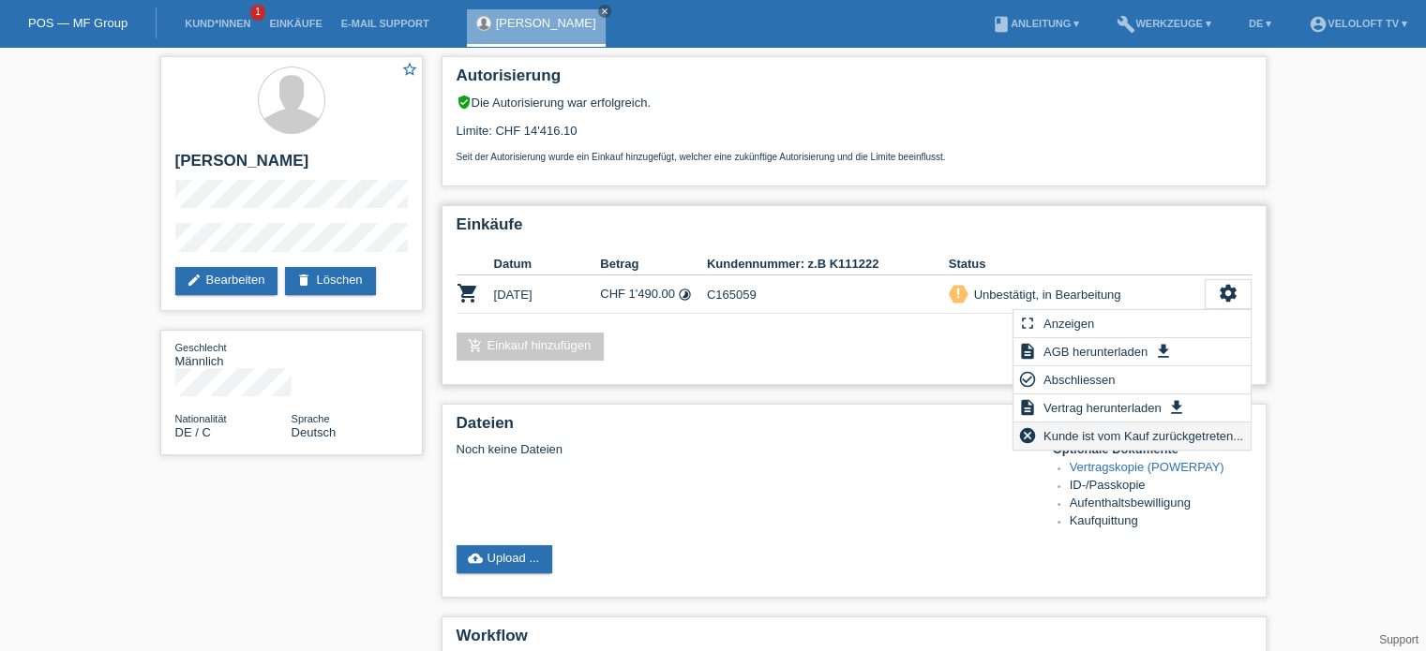
click at [1087, 434] on span "Kunde ist vom Kauf zurückgetreten..." at bounding box center [1142, 436] width 205 height 22
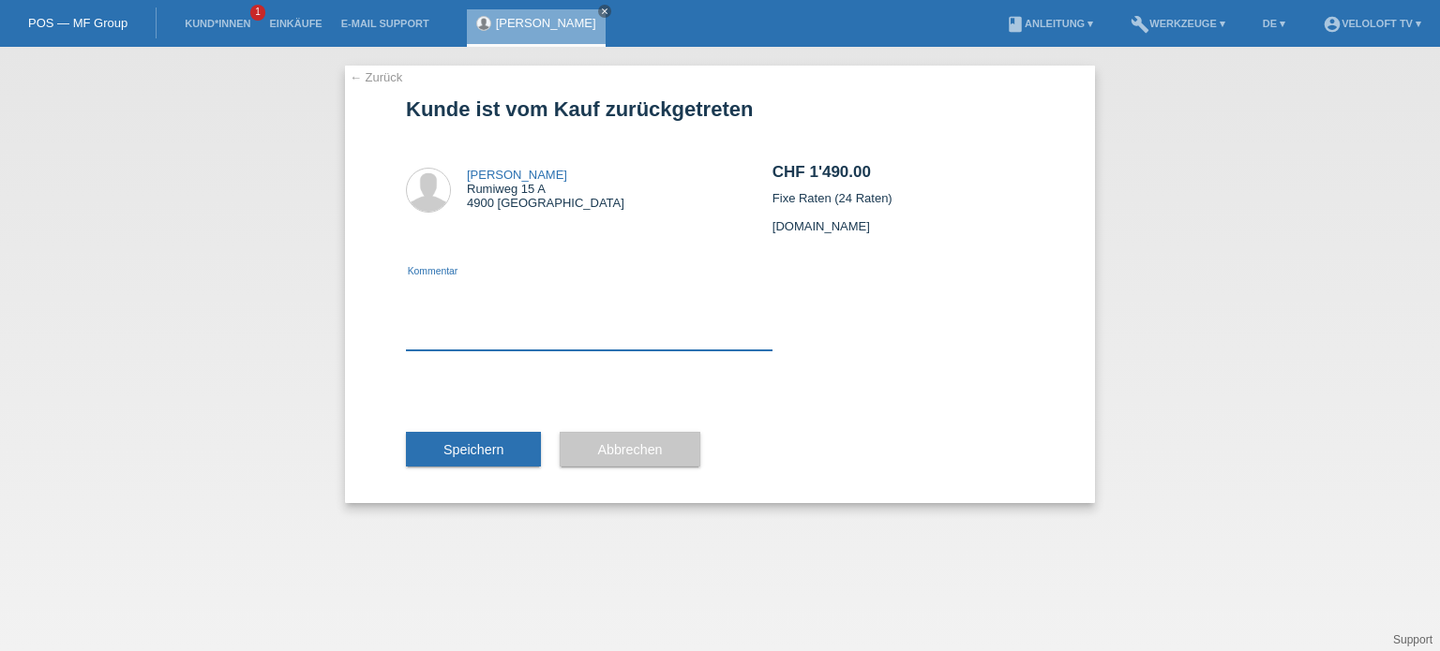
click at [412, 346] on textarea at bounding box center [589, 314] width 367 height 72
click at [406, 290] on textarea "falsche Kundennummer hinterlegt" at bounding box center [589, 314] width 367 height 72
type textarea "falsche Kundennummer hinterlegt"
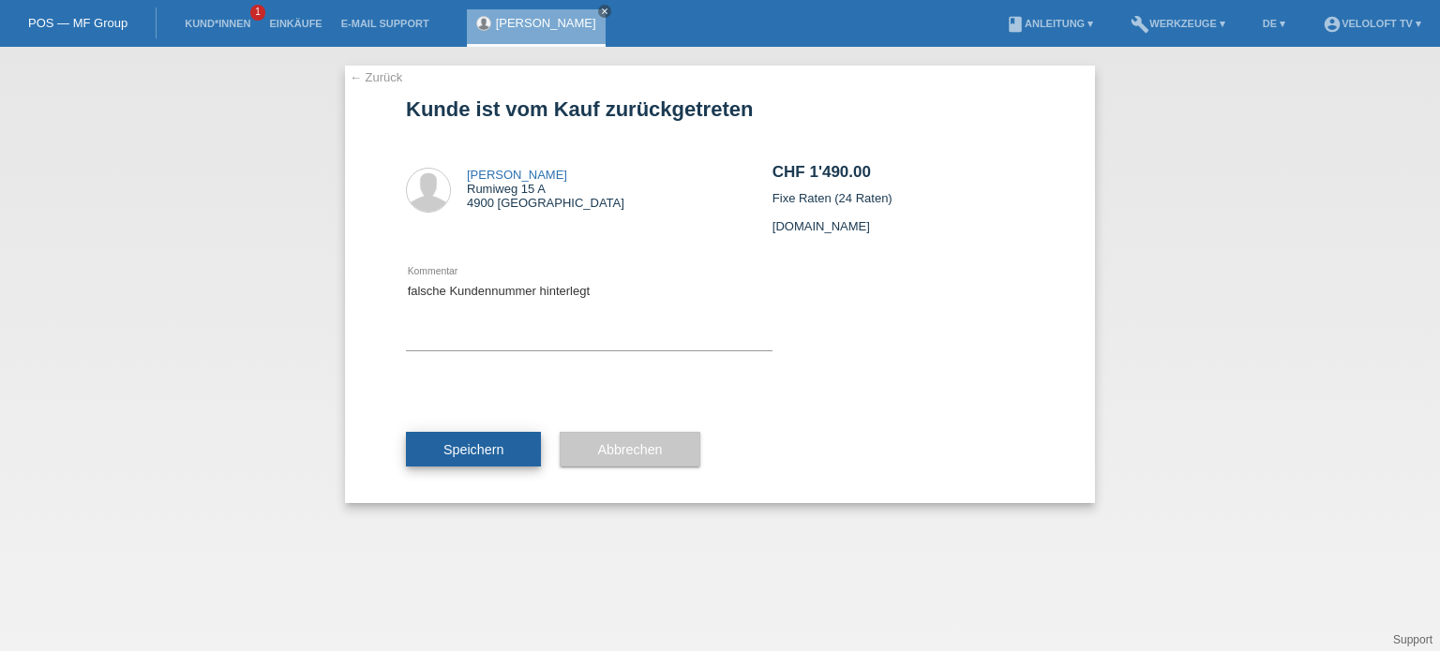
click at [486, 453] on span "Speichern" at bounding box center [473, 449] width 60 height 15
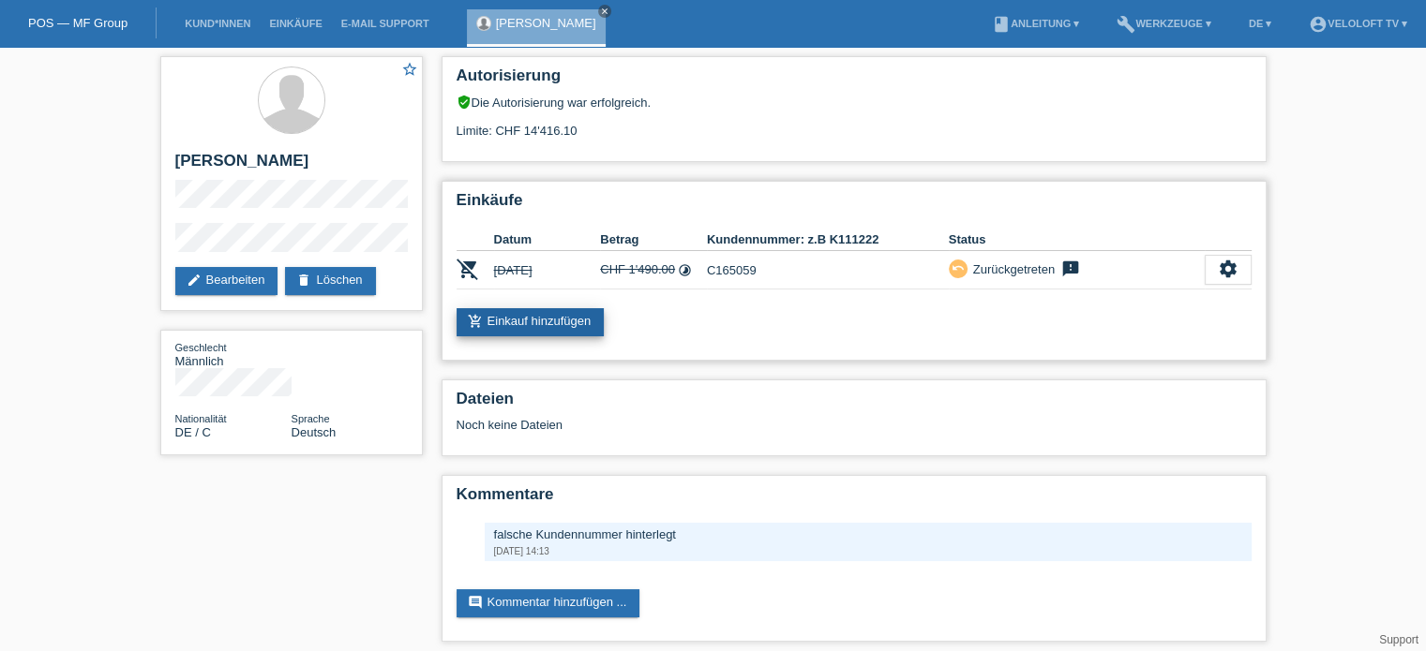
click at [563, 323] on link "add_shopping_cart Einkauf hinzufügen" at bounding box center [530, 322] width 148 height 28
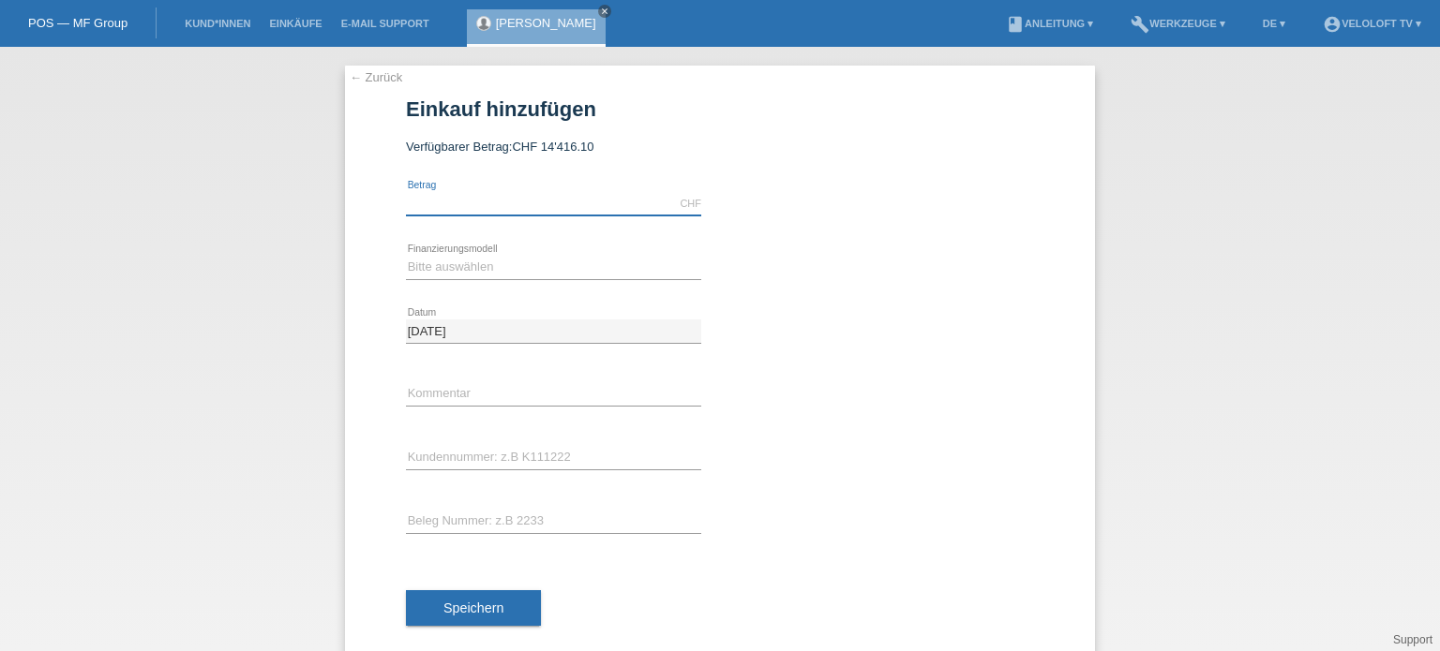
click at [442, 204] on input "text" at bounding box center [553, 203] width 295 height 23
click at [446, 456] on input "text" at bounding box center [553, 458] width 295 height 23
paste input "C159033"
type input "C159033"
click at [443, 203] on input "text" at bounding box center [553, 203] width 295 height 23
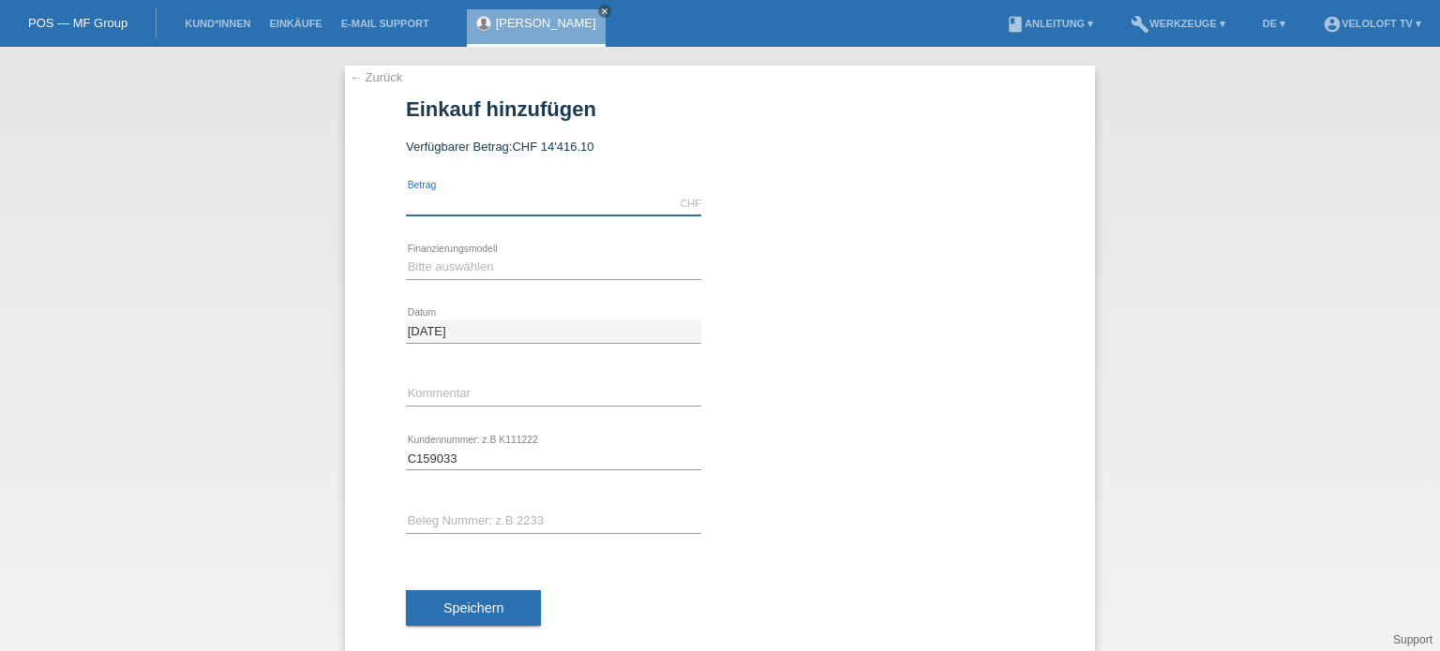
type input "1490.00"
click at [437, 262] on select "Bitte auswählen Fixe Raten Kauf auf Rechnung mit Teilzahlungsoption" at bounding box center [553, 267] width 295 height 22
select select "77"
click at [406, 256] on select "Bitte auswählen Fixe Raten Kauf auf Rechnung mit Teilzahlungsoption" at bounding box center [553, 267] width 295 height 22
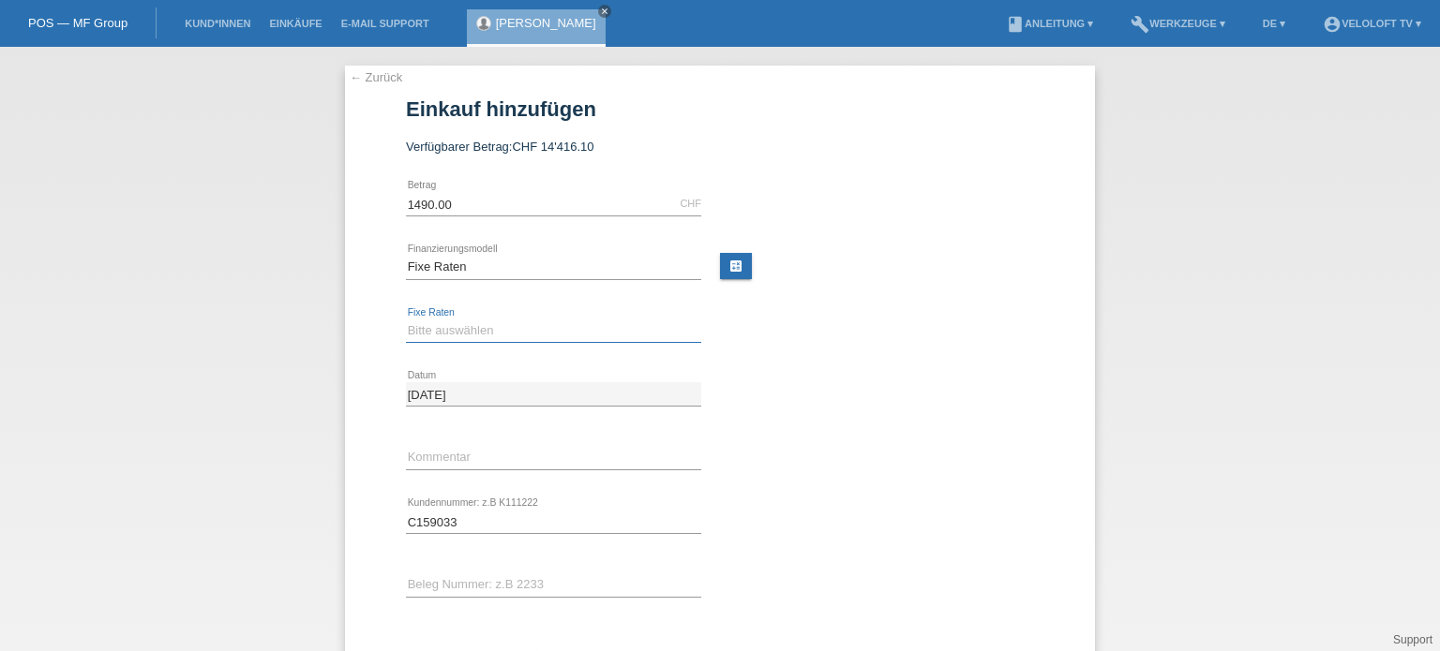
click at [412, 334] on select "Bitte auswählen 4 Raten 5 Raten 6 Raten 7 Raten 8 Raten 9 Raten 10 Raten 11 Rat…" at bounding box center [553, 331] width 295 height 22
select select "202"
click at [406, 320] on select "Bitte auswählen 4 Raten 5 Raten 6 Raten 7 Raten 8 Raten 9 Raten 10 Raten 11 Rat…" at bounding box center [553, 331] width 295 height 22
click at [422, 457] on input "text" at bounding box center [553, 457] width 295 height 23
type input "Veloloft.tv"
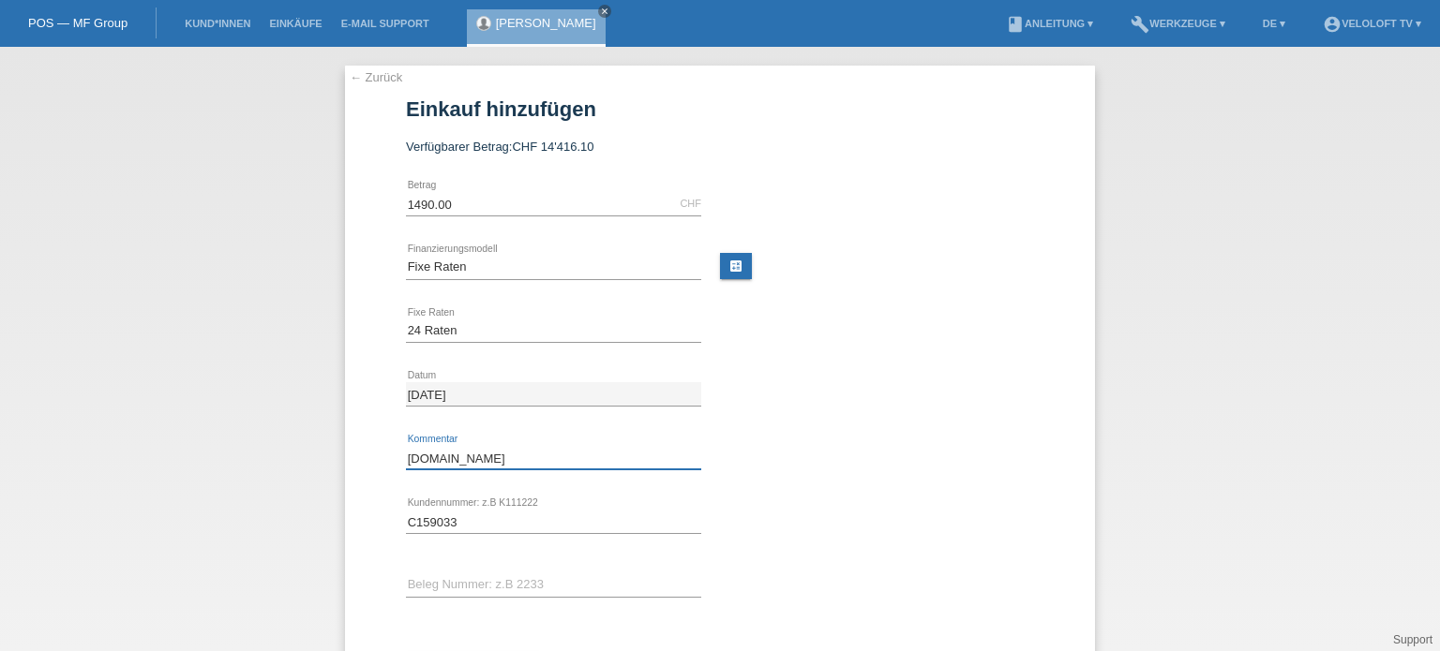
scroll to position [92, 0]
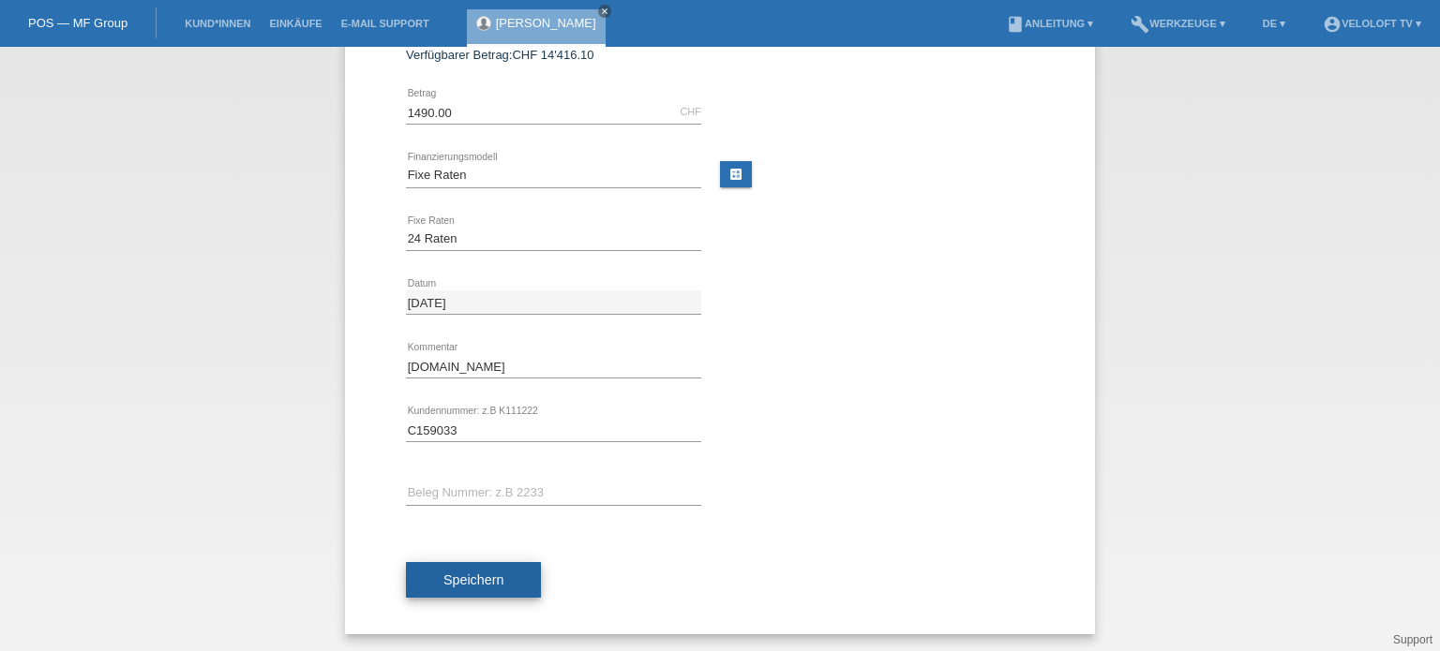
click at [447, 581] on span "Speichern" at bounding box center [473, 580] width 60 height 15
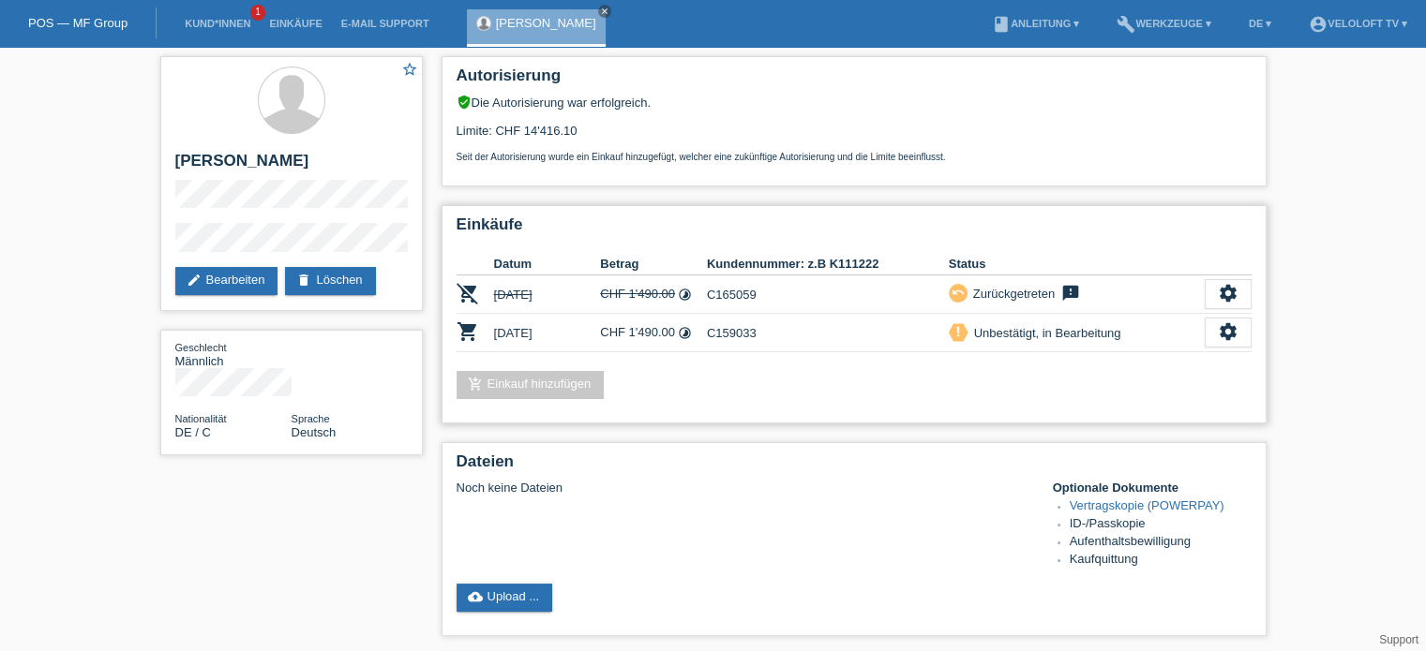
click at [840, 374] on div "add_shopping_cart Einkauf hinzufügen" at bounding box center [853, 385] width 795 height 28
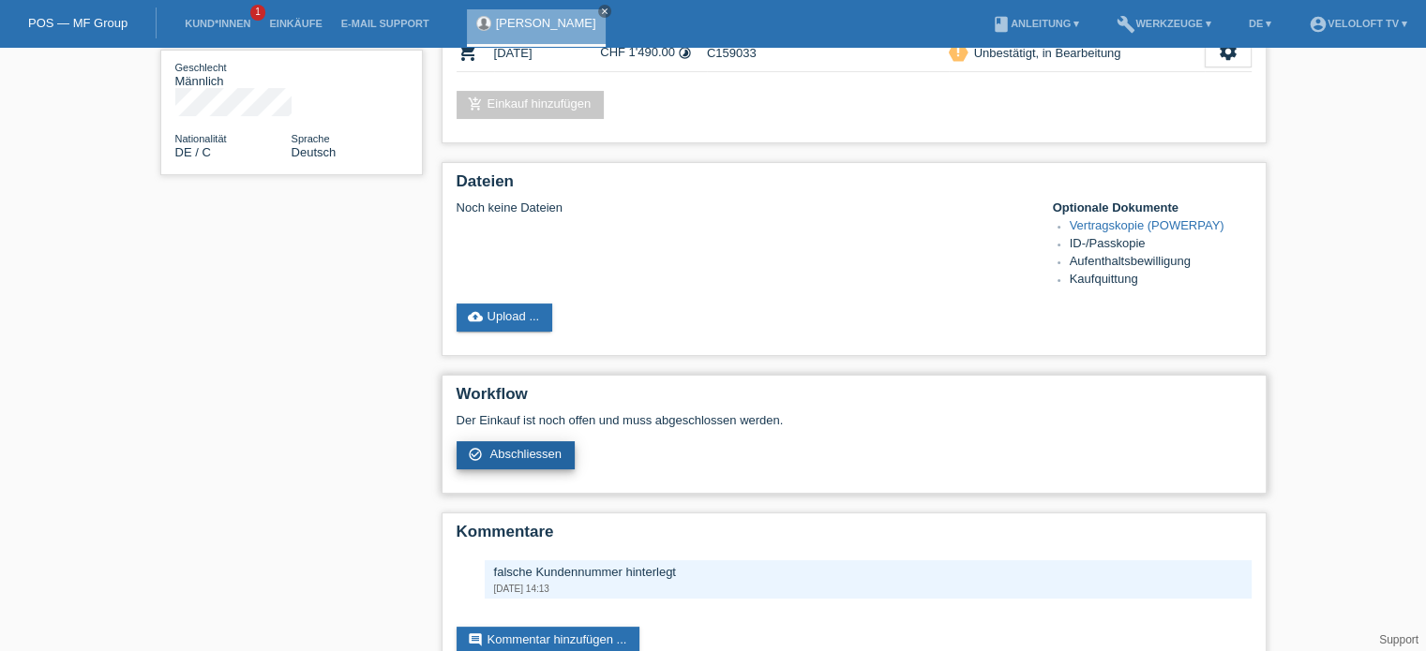
scroll to position [281, 0]
click at [534, 455] on span "Abschliessen" at bounding box center [525, 453] width 72 height 14
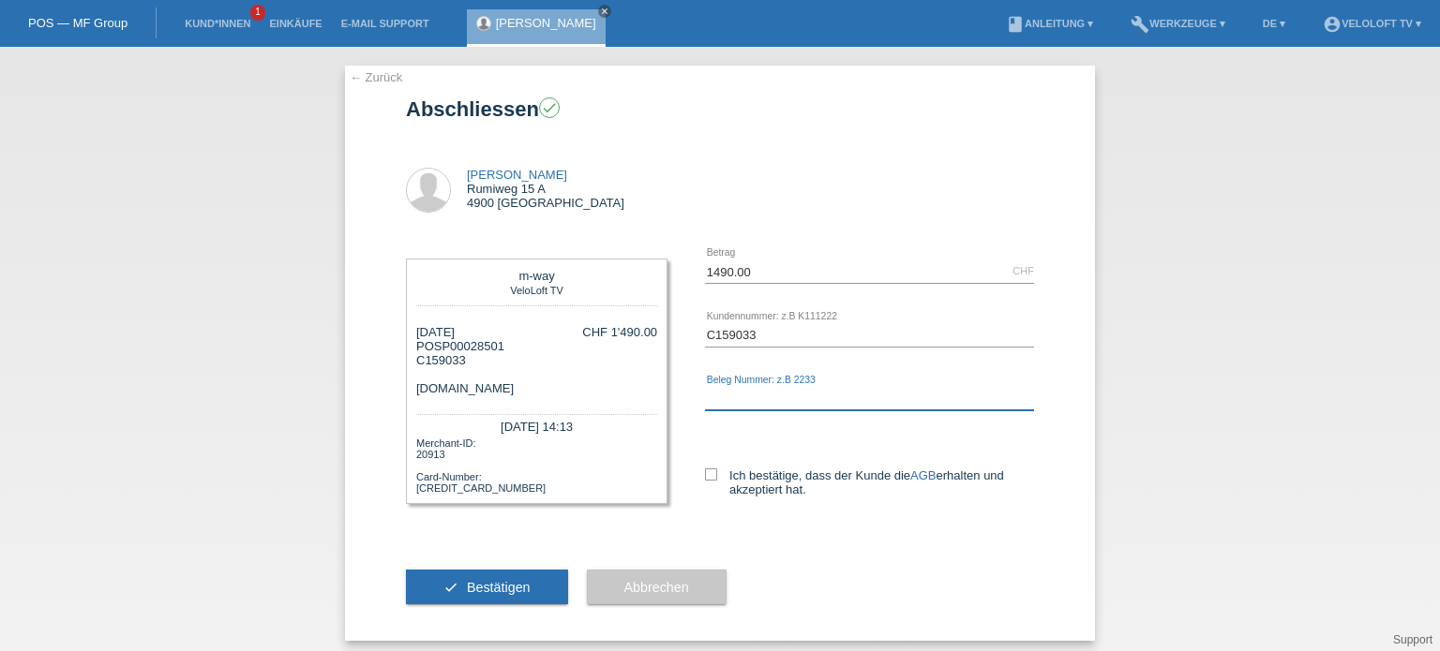
click at [720, 393] on input "text" at bounding box center [869, 398] width 329 height 23
click at [705, 470] on icon at bounding box center [711, 475] width 12 height 12
click at [705, 470] on input "Ich bestätige, dass der Kunde die AGB erhalten und akzeptiert hat." at bounding box center [711, 475] width 12 height 12
checkbox input "true"
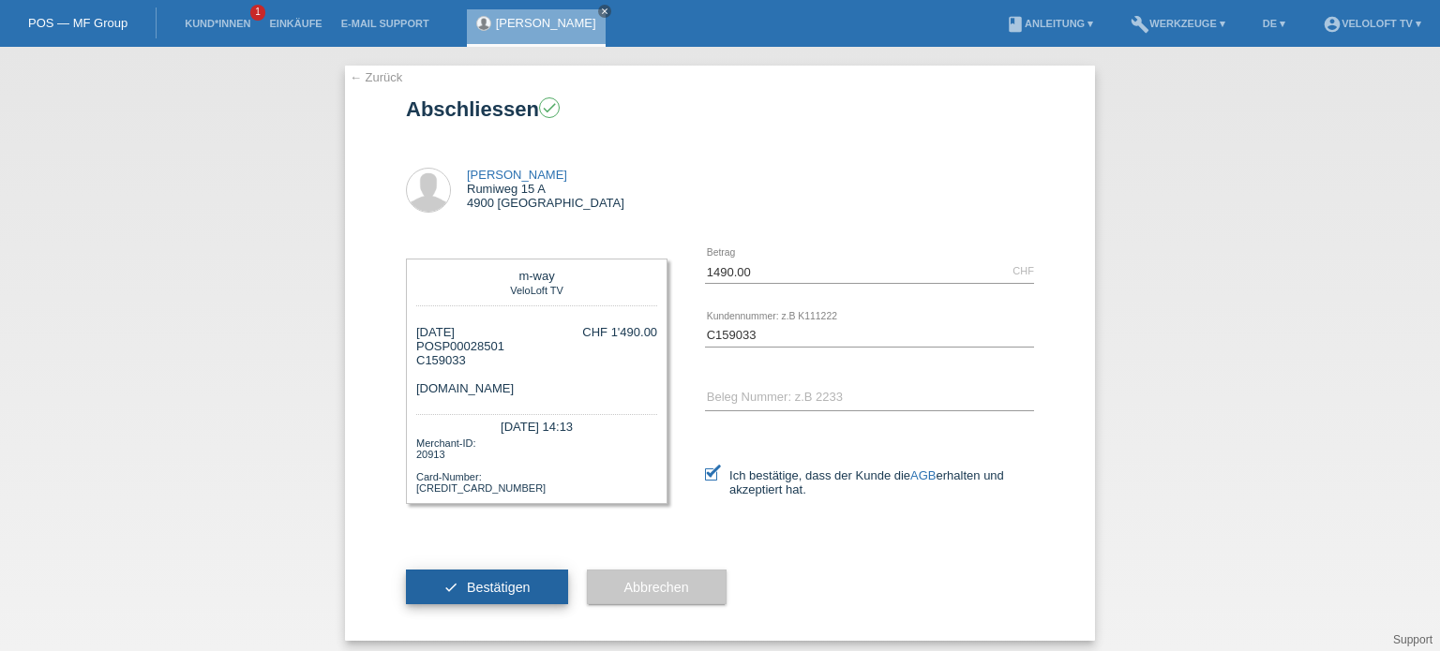
click at [501, 584] on span "Bestätigen" at bounding box center [499, 587] width 64 height 15
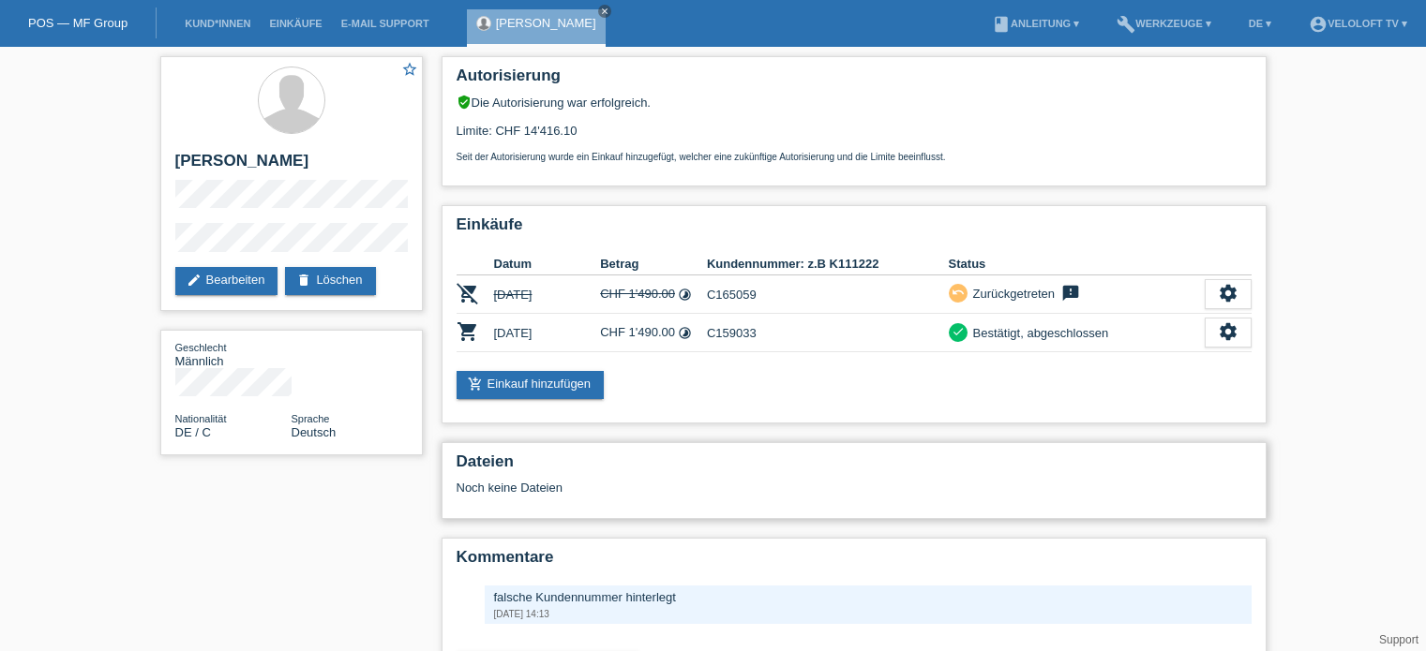
scroll to position [71, 0]
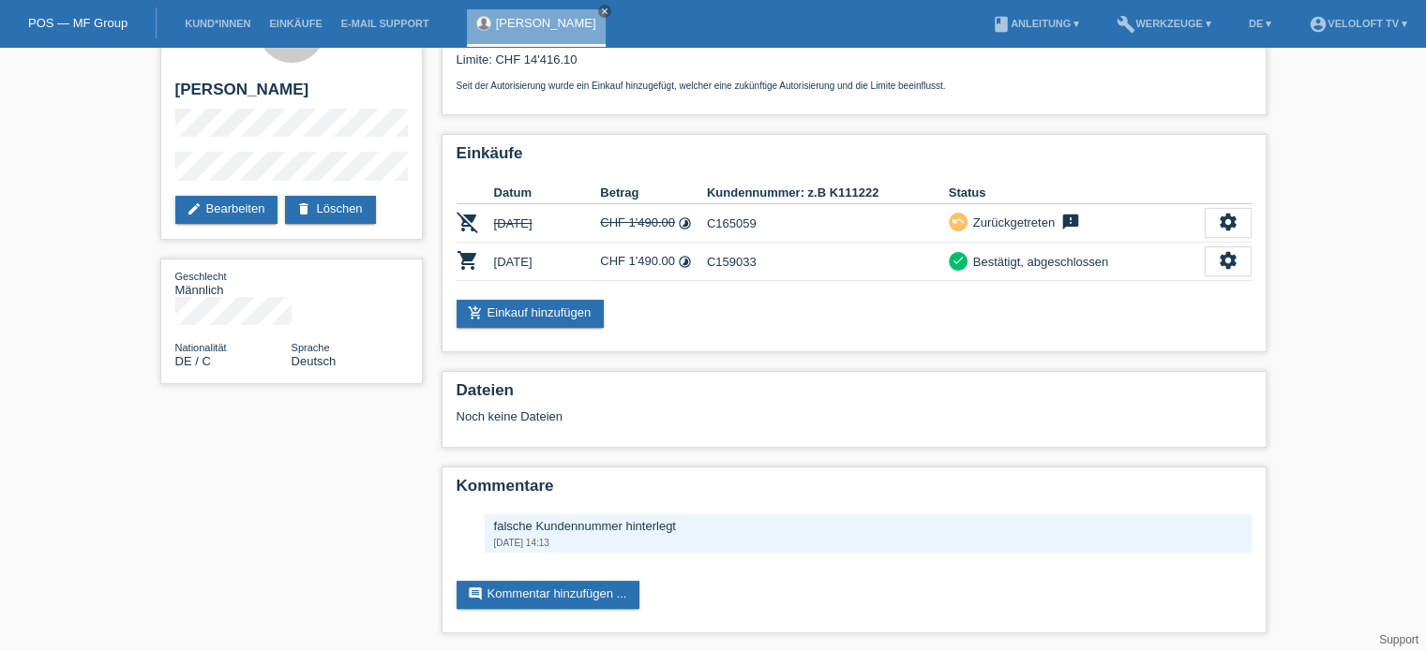
click at [324, 535] on div "star_border [PERSON_NAME] edit Bearbeiten delete Löschen Geschlecht Männlich Na…" at bounding box center [713, 314] width 1125 height 677
click at [1376, 228] on div "star_border [PERSON_NAME] edit Bearbeiten delete Löschen Geschlecht Männlich Na…" at bounding box center [713, 314] width 1426 height 677
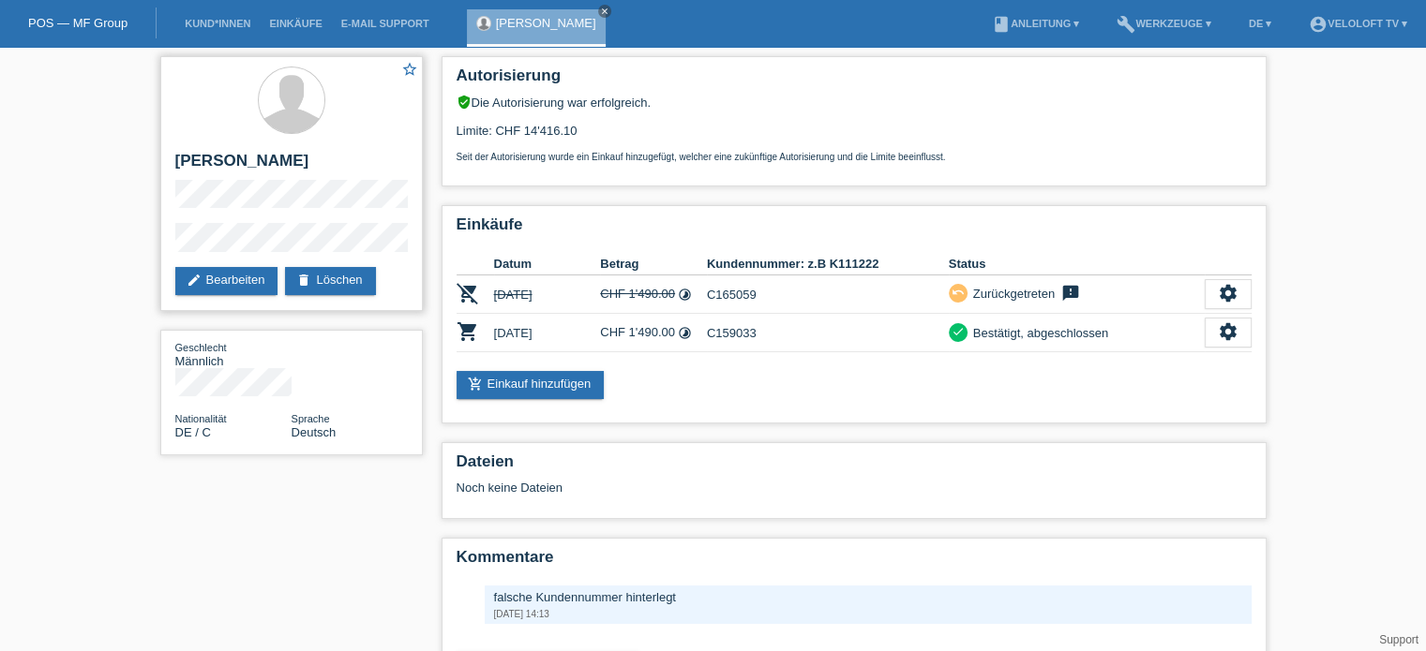
scroll to position [0, 0]
click at [269, 501] on div "star_border [PERSON_NAME] edit Bearbeiten delete Löschen Geschlecht Männlich Na…" at bounding box center [713, 385] width 1125 height 677
